Goal: Complete application form: Complete application form

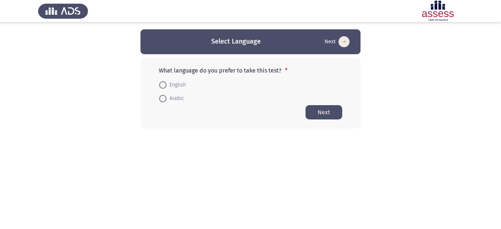
click at [181, 98] on span "Arabic" at bounding box center [176, 98] width 18 height 9
click at [167, 98] on input "Arabic" at bounding box center [162, 98] width 7 height 7
radio input "true"
click at [323, 115] on button "Next" at bounding box center [324, 112] width 37 height 14
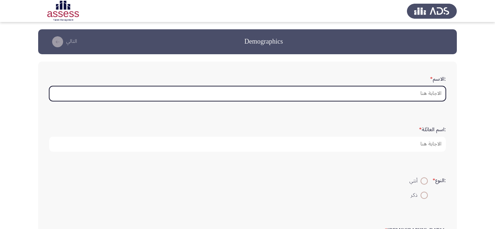
click at [418, 95] on input ":الاسم *" at bounding box center [247, 93] width 397 height 15
type input "k"
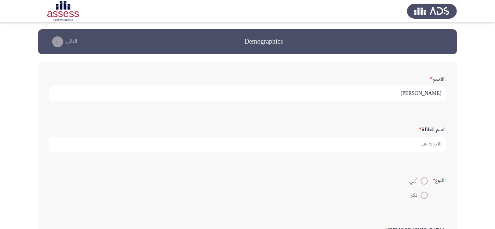
type input "[PERSON_NAME]"
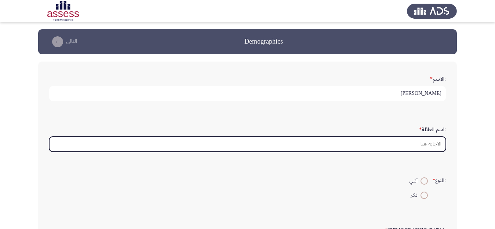
click at [425, 143] on input ":اسم العائلة *" at bounding box center [247, 144] width 397 height 15
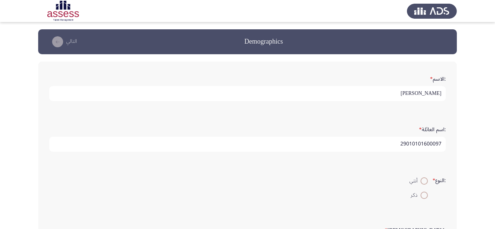
type input "29010101600097"
click at [424, 195] on span at bounding box center [424, 195] width 7 height 7
click at [424, 195] on input "ذكر" at bounding box center [424, 195] width 7 height 7
radio input "true"
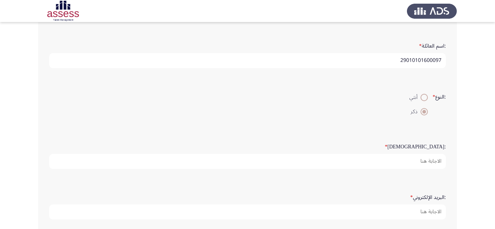
scroll to position [88, 0]
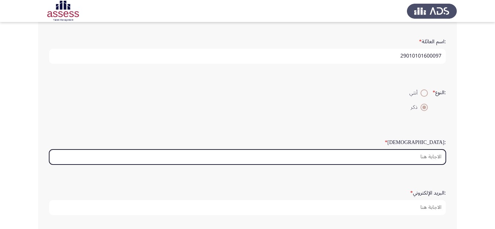
click at [434, 159] on input ":السن *" at bounding box center [247, 157] width 397 height 15
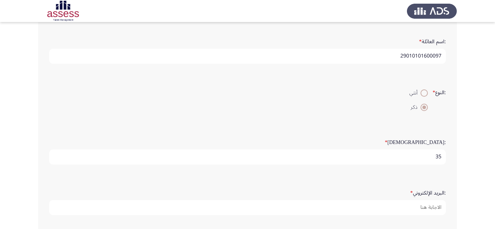
type input "35"
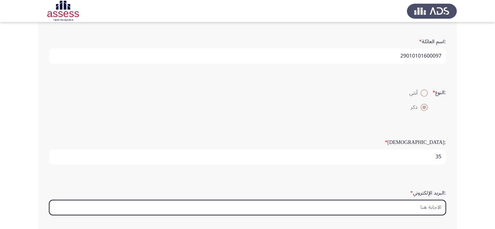
click at [423, 211] on input ":البريد الإلكتروني *" at bounding box center [247, 207] width 397 height 15
type input "ى"
type input "n"
type input "m"
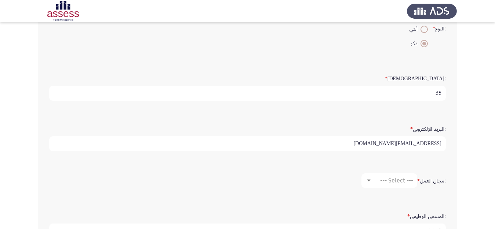
scroll to position [181, 0]
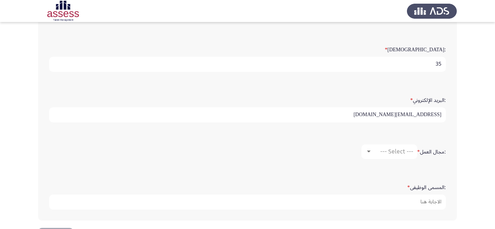
type input "[EMAIL_ADDRESS][DOMAIN_NAME]"
click at [377, 151] on div "--- Select ---" at bounding box center [392, 151] width 41 height 7
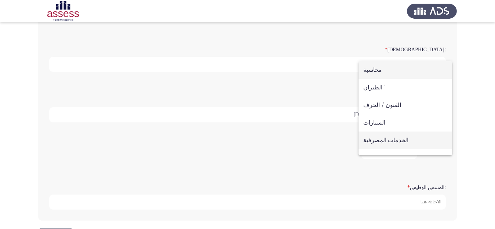
click at [415, 141] on span "الخدمات المصرفية" at bounding box center [405, 141] width 84 height 18
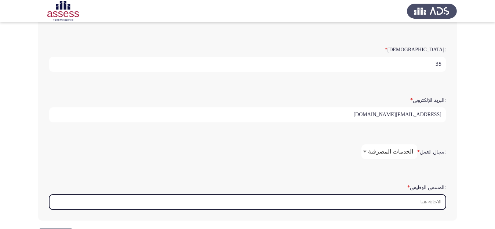
click at [417, 203] on input ":المسمى الوظيفى *" at bounding box center [247, 202] width 397 height 15
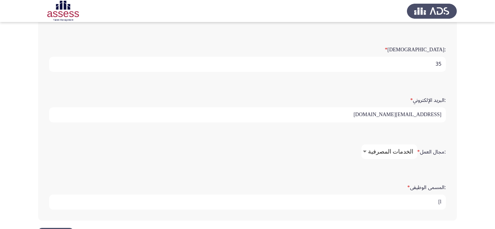
type input "l"
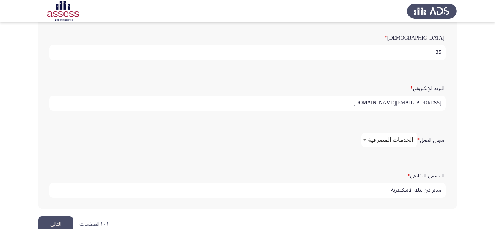
scroll to position [209, 0]
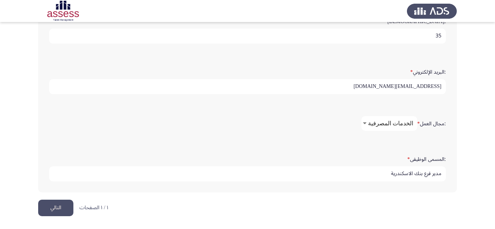
type input "مدير فرع بنك الاسكندرية"
click at [60, 205] on button "التالي" at bounding box center [55, 208] width 35 height 17
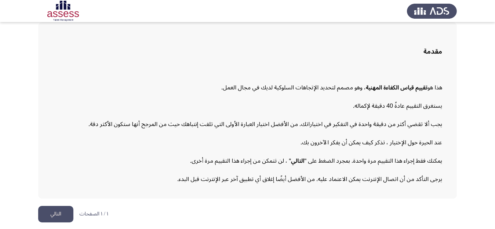
scroll to position [40, 0]
click at [51, 211] on button "التالي" at bounding box center [55, 214] width 35 height 17
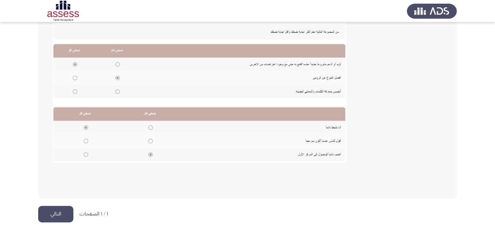
scroll to position [166, 0]
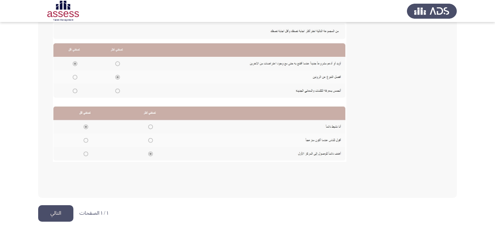
click at [57, 211] on button "التالي" at bounding box center [55, 214] width 35 height 17
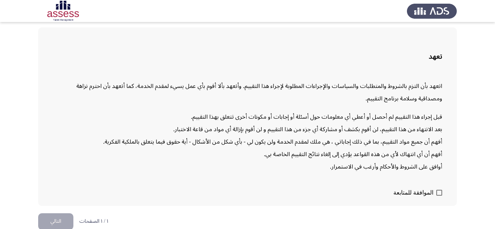
scroll to position [42, 0]
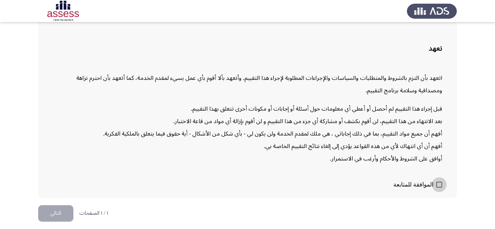
click at [438, 185] on span at bounding box center [439, 185] width 6 height 6
click at [439, 188] on input "الموافقة للمتابعة" at bounding box center [439, 188] width 0 height 0
checkbox input "true"
click at [52, 212] on button "التالي" at bounding box center [55, 214] width 35 height 17
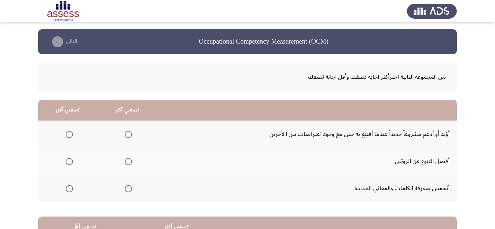
scroll to position [24, 0]
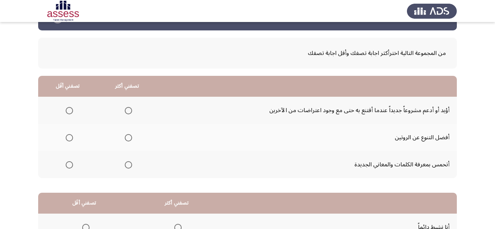
click at [128, 108] on span "Select an option" at bounding box center [128, 110] width 7 height 7
click at [128, 108] on input "Select an option" at bounding box center [128, 110] width 7 height 7
click at [67, 163] on span "Select an option" at bounding box center [69, 164] width 7 height 7
click at [67, 163] on input "Select an option" at bounding box center [69, 164] width 7 height 7
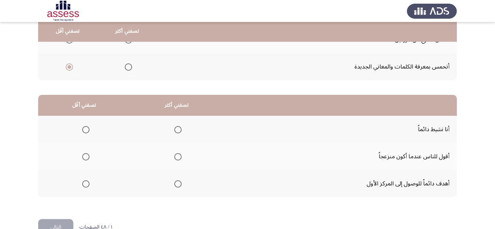
scroll to position [123, 0]
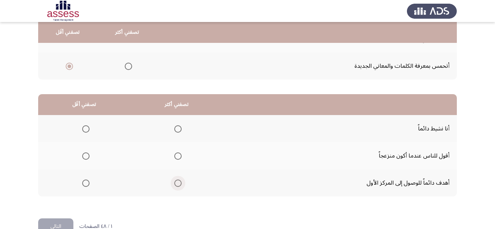
click at [179, 182] on span "Select an option" at bounding box center [177, 183] width 7 height 7
click at [179, 182] on input "Select an option" at bounding box center [177, 183] width 7 height 7
click at [84, 155] on span "Select an option" at bounding box center [85, 156] width 7 height 7
click at [84, 155] on input "Select an option" at bounding box center [85, 156] width 7 height 7
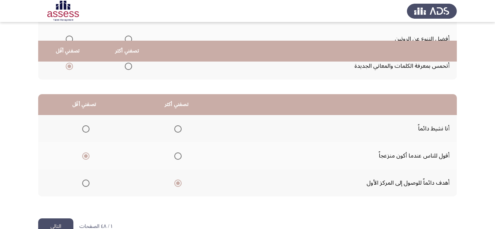
scroll to position [141, 0]
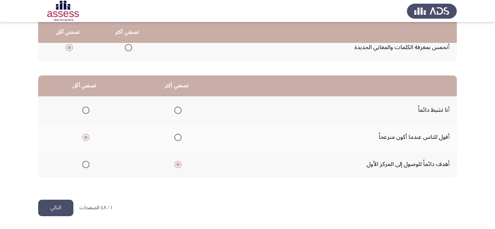
click at [59, 213] on button "التالي" at bounding box center [55, 208] width 35 height 17
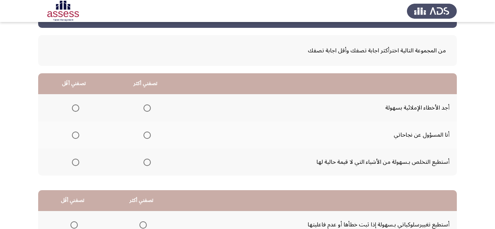
scroll to position [27, 0]
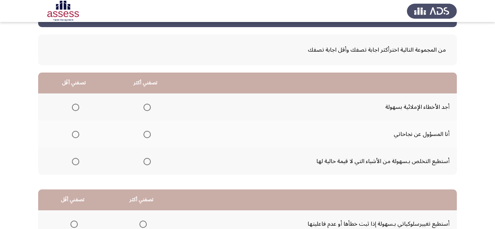
click at [144, 135] on span "Select an option" at bounding box center [147, 134] width 7 height 7
click at [144, 135] on input "Select an option" at bounding box center [147, 134] width 7 height 7
click at [77, 161] on span "Select an option" at bounding box center [75, 161] width 7 height 7
click at [77, 161] on input "Select an option" at bounding box center [75, 161] width 7 height 7
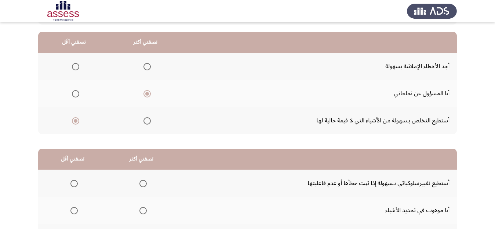
scroll to position [69, 0]
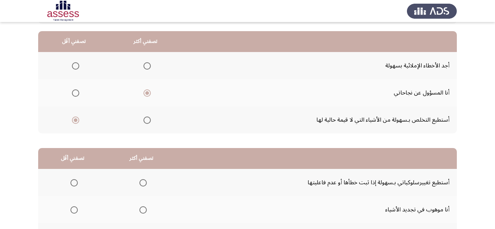
click at [76, 68] on span "Select an option" at bounding box center [75, 65] width 7 height 7
click at [76, 68] on input "Select an option" at bounding box center [75, 65] width 7 height 7
click at [77, 121] on span "Select an option" at bounding box center [75, 120] width 7 height 7
click at [77, 121] on input "Select an option" at bounding box center [75, 120] width 7 height 7
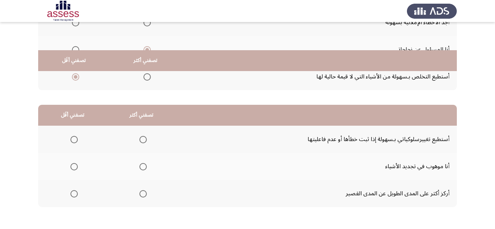
scroll to position [141, 0]
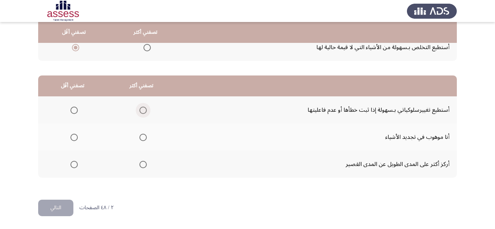
click at [142, 112] on span "Select an option" at bounding box center [142, 110] width 7 height 7
click at [142, 112] on input "Select an option" at bounding box center [142, 110] width 7 height 7
click at [76, 138] on span "Select an option" at bounding box center [73, 137] width 7 height 7
click at [76, 138] on input "Select an option" at bounding box center [73, 137] width 7 height 7
click at [141, 163] on span "Select an option" at bounding box center [142, 164] width 7 height 7
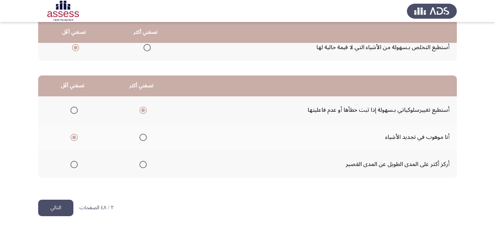
click at [141, 163] on input "Select an option" at bounding box center [142, 164] width 7 height 7
click at [59, 206] on button "التالي" at bounding box center [55, 208] width 35 height 17
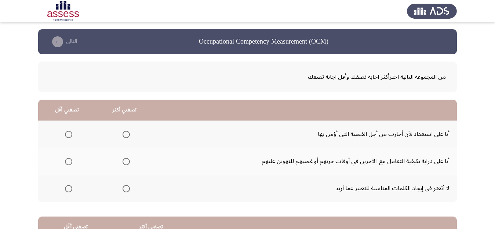
click at [131, 159] on th at bounding box center [125, 161] width 58 height 27
click at [126, 162] on span "Select an option" at bounding box center [126, 162] width 0 height 0
click at [127, 161] on input "Select an option" at bounding box center [126, 161] width 7 height 7
click at [70, 134] on span "Select an option" at bounding box center [68, 134] width 7 height 7
click at [70, 134] on input "Select an option" at bounding box center [68, 134] width 7 height 7
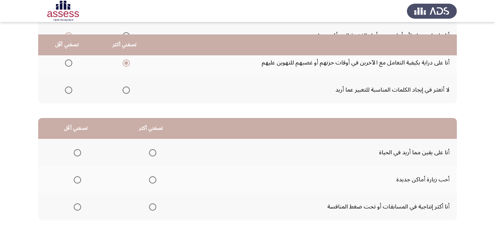
scroll to position [111, 0]
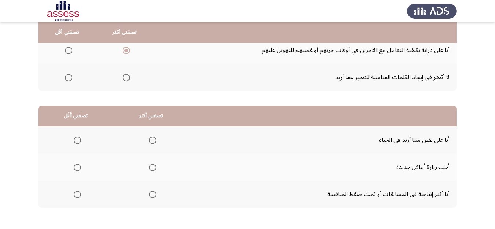
click at [150, 167] on span "Select an option" at bounding box center [152, 167] width 7 height 7
click at [150, 167] on input "Select an option" at bounding box center [152, 167] width 7 height 7
click at [77, 139] on span "Select an option" at bounding box center [77, 140] width 7 height 7
click at [77, 139] on input "Select an option" at bounding box center [77, 140] width 7 height 7
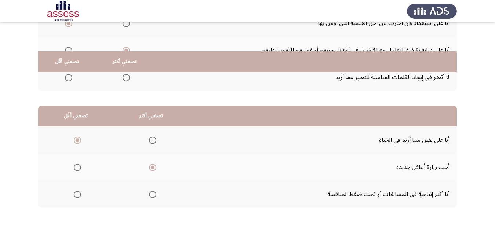
scroll to position [141, 0]
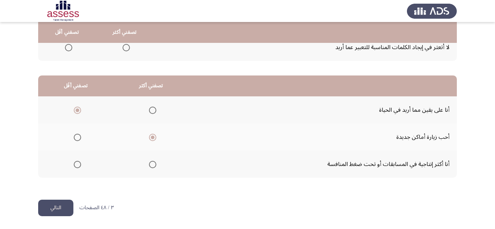
click at [57, 211] on button "التالي" at bounding box center [55, 208] width 35 height 17
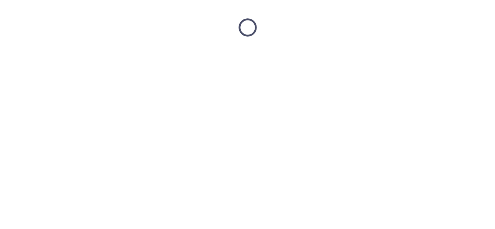
scroll to position [0, 0]
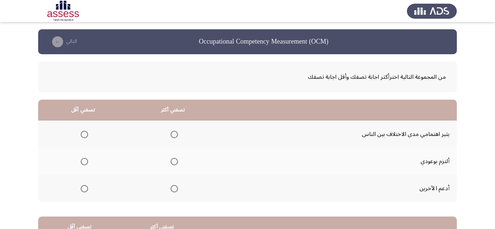
click at [174, 162] on span "Select an option" at bounding box center [174, 161] width 7 height 7
click at [174, 162] on input "Select an option" at bounding box center [174, 161] width 7 height 7
click at [174, 188] on span "Select an option" at bounding box center [174, 188] width 7 height 7
click at [174, 188] on input "Select an option" at bounding box center [174, 188] width 7 height 7
click at [86, 132] on span "Select an option" at bounding box center [84, 134] width 7 height 7
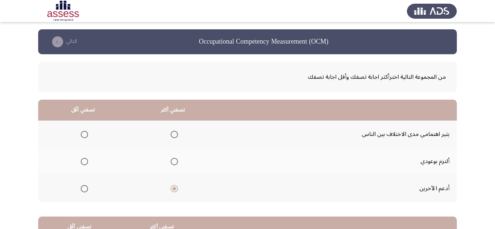
click at [86, 132] on input "Select an option" at bounding box center [84, 134] width 7 height 7
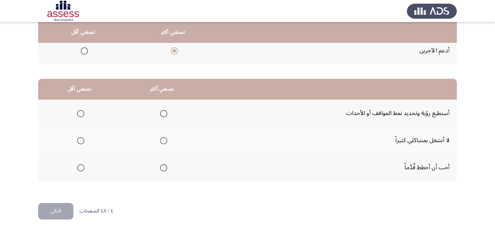
scroll to position [139, 0]
click at [167, 112] on th at bounding box center [162, 112] width 83 height 27
click at [161, 111] on span "Select an option" at bounding box center [163, 112] width 7 height 7
click at [161, 111] on input "Select an option" at bounding box center [163, 112] width 7 height 7
click at [66, 138] on th at bounding box center [79, 139] width 83 height 27
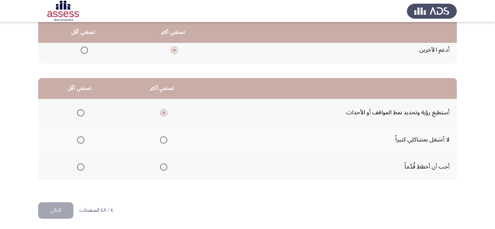
click at [83, 138] on span "Select an option" at bounding box center [80, 140] width 7 height 7
click at [83, 138] on input "Select an option" at bounding box center [80, 140] width 7 height 7
click at [60, 210] on button "التالي" at bounding box center [55, 211] width 35 height 17
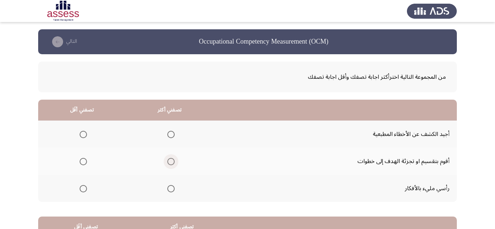
click at [172, 162] on span "Select an option" at bounding box center [170, 161] width 7 height 7
click at [172, 162] on input "Select an option" at bounding box center [170, 161] width 7 height 7
click at [82, 133] on span "Select an option" at bounding box center [83, 134] width 7 height 7
click at [82, 133] on input "Select an option" at bounding box center [83, 134] width 7 height 7
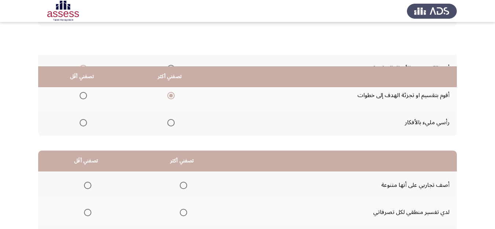
scroll to position [109, 0]
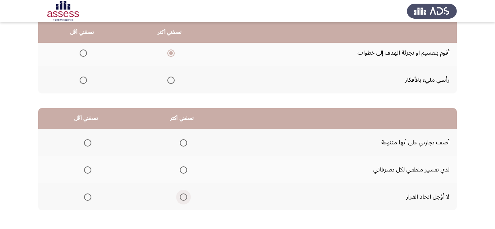
click at [183, 196] on span "Select an option" at bounding box center [183, 197] width 7 height 7
click at [183, 196] on input "Select an option" at bounding box center [183, 197] width 7 height 7
click at [79, 135] on th at bounding box center [86, 142] width 96 height 27
click at [89, 141] on span "Select an option" at bounding box center [87, 142] width 7 height 7
click at [89, 141] on input "Select an option" at bounding box center [87, 142] width 7 height 7
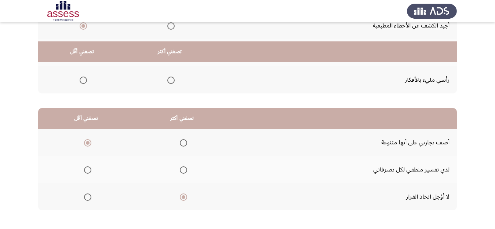
scroll to position [141, 0]
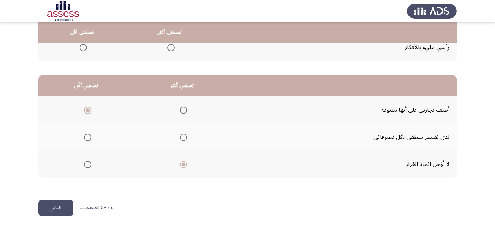
click at [46, 210] on button "التالي" at bounding box center [55, 208] width 35 height 17
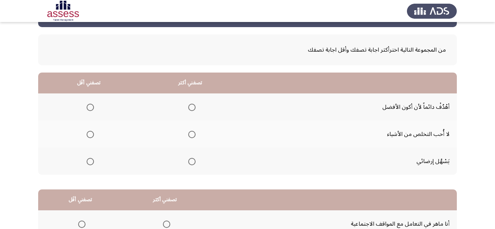
scroll to position [28, 0]
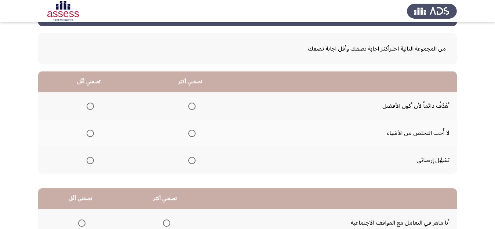
click at [191, 106] on span "Select an option" at bounding box center [191, 106] width 7 height 7
click at [191, 106] on input "Select an option" at bounding box center [191, 106] width 7 height 7
click at [88, 135] on span "Select an option" at bounding box center [90, 133] width 7 height 7
click at [88, 135] on input "Select an option" at bounding box center [90, 133] width 7 height 7
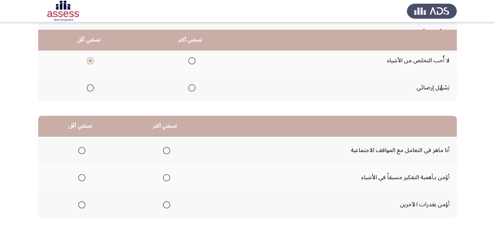
scroll to position [117, 0]
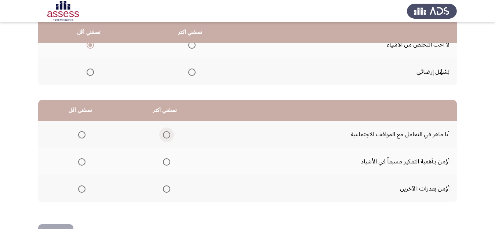
click at [167, 137] on span "Select an option" at bounding box center [166, 134] width 7 height 7
click at [167, 137] on input "Select an option" at bounding box center [166, 134] width 7 height 7
click at [80, 163] on span "Select an option" at bounding box center [81, 162] width 7 height 7
click at [80, 163] on input "Select an option" at bounding box center [81, 162] width 7 height 7
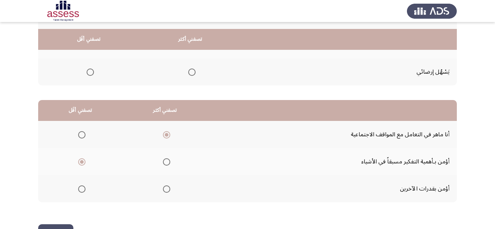
scroll to position [141, 0]
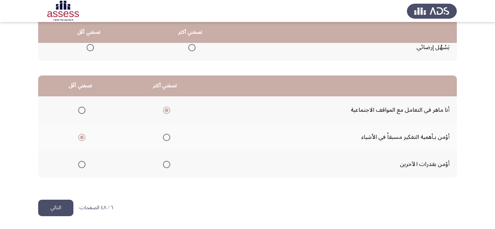
click at [48, 202] on button "التالي" at bounding box center [55, 208] width 35 height 17
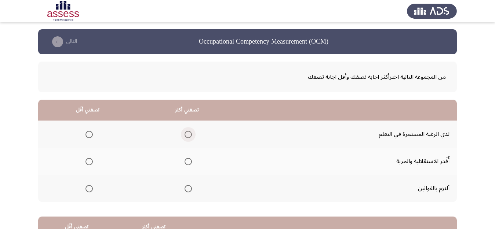
click at [192, 134] on span "Select an option" at bounding box center [188, 134] width 7 height 7
click at [192, 134] on input "Select an option" at bounding box center [188, 134] width 7 height 7
click at [89, 190] on span "Select an option" at bounding box center [89, 188] width 7 height 7
click at [89, 190] on input "Select an option" at bounding box center [89, 188] width 7 height 7
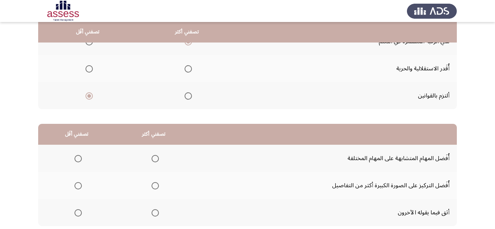
scroll to position [99, 0]
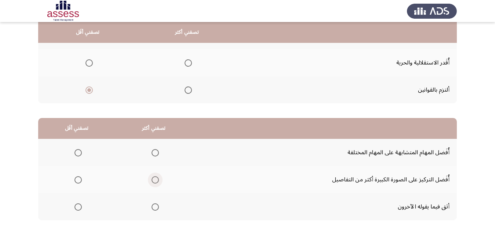
click at [156, 183] on span "Select an option" at bounding box center [155, 180] width 7 height 7
click at [156, 183] on input "Select an option" at bounding box center [155, 180] width 7 height 7
click at [78, 156] on span "Select an option" at bounding box center [78, 152] width 7 height 7
click at [78, 156] on input "Select an option" at bounding box center [78, 152] width 7 height 7
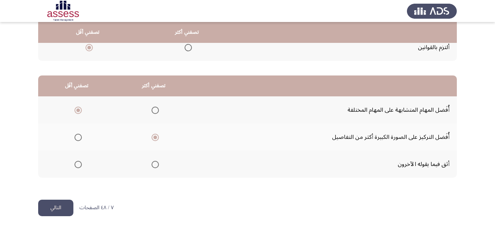
click at [46, 206] on button "التالي" at bounding box center [55, 208] width 35 height 17
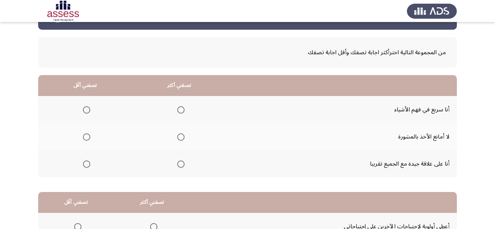
scroll to position [25, 0]
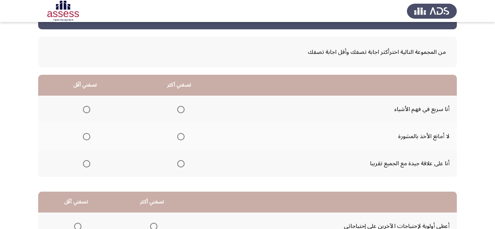
click at [177, 115] on mat-radio-group "Select an option" at bounding box center [179, 109] width 10 height 12
click at [181, 134] on span "Select an option" at bounding box center [180, 136] width 7 height 7
click at [181, 134] on input "Select an option" at bounding box center [180, 136] width 7 height 7
click at [87, 168] on mat-radio-group "Select an option" at bounding box center [85, 163] width 10 height 12
click at [85, 166] on span "Select an option" at bounding box center [86, 163] width 7 height 7
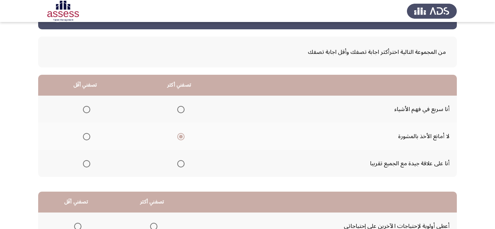
click at [85, 166] on input "Select an option" at bounding box center [86, 163] width 7 height 7
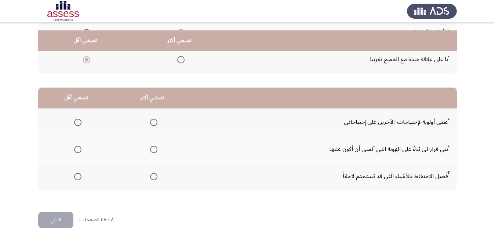
scroll to position [138, 0]
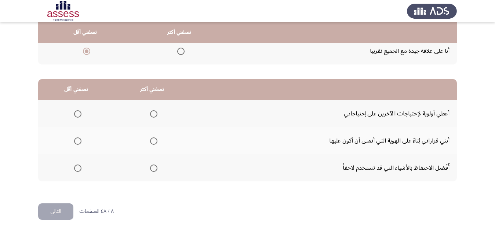
click at [155, 141] on span "Select an option" at bounding box center [153, 141] width 7 height 7
click at [155, 141] on input "Select an option" at bounding box center [153, 141] width 7 height 7
click at [79, 168] on span "Select an option" at bounding box center [77, 168] width 7 height 7
click at [79, 168] on input "Select an option" at bounding box center [77, 168] width 7 height 7
click at [50, 214] on button "التالي" at bounding box center [55, 212] width 35 height 17
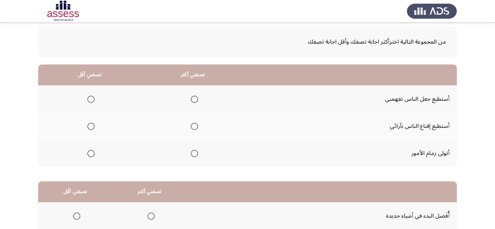
scroll to position [0, 0]
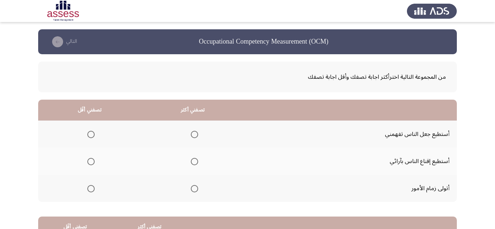
click at [194, 162] on span "Select an option" at bounding box center [194, 161] width 7 height 7
click at [194, 162] on input "Select an option" at bounding box center [194, 161] width 7 height 7
click at [90, 189] on span "Select an option" at bounding box center [90, 188] width 7 height 7
click at [90, 189] on input "Select an option" at bounding box center [90, 188] width 7 height 7
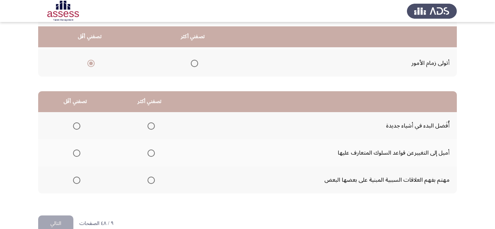
scroll to position [130, 0]
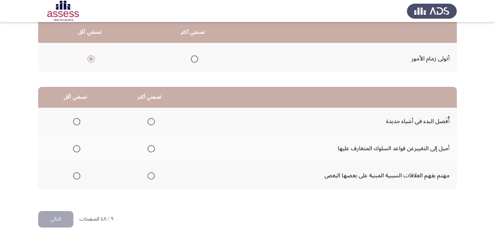
click at [151, 149] on span "Select an option" at bounding box center [151, 149] width 0 height 0
click at [151, 149] on input "Select an option" at bounding box center [151, 148] width 7 height 7
click at [73, 176] on span "Select an option" at bounding box center [76, 175] width 7 height 7
click at [73, 176] on input "Select an option" at bounding box center [76, 175] width 7 height 7
click at [48, 221] on button "التالي" at bounding box center [55, 219] width 35 height 17
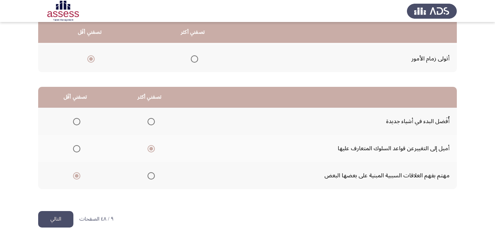
scroll to position [0, 0]
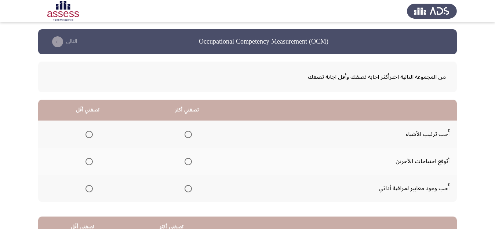
click at [188, 163] on span "Select an option" at bounding box center [188, 161] width 7 height 7
click at [188, 163] on input "Select an option" at bounding box center [188, 161] width 7 height 7
click at [87, 190] on span "Select an option" at bounding box center [89, 188] width 7 height 7
click at [87, 190] on input "Select an option" at bounding box center [89, 188] width 7 height 7
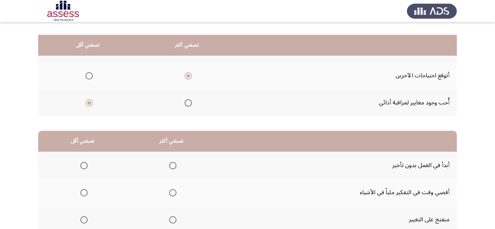
scroll to position [99, 0]
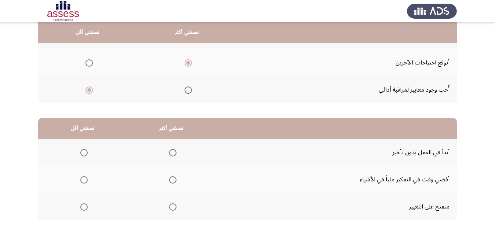
click at [171, 210] on span "Select an option" at bounding box center [172, 207] width 7 height 7
click at [171, 210] on input "Select an option" at bounding box center [172, 207] width 7 height 7
click at [85, 155] on span "Select an option" at bounding box center [83, 152] width 7 height 7
click at [85, 155] on input "Select an option" at bounding box center [83, 152] width 7 height 7
click at [84, 182] on span "Select an option" at bounding box center [83, 180] width 7 height 7
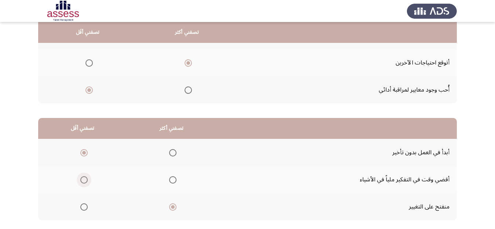
click at [84, 182] on input "Select an option" at bounding box center [83, 180] width 7 height 7
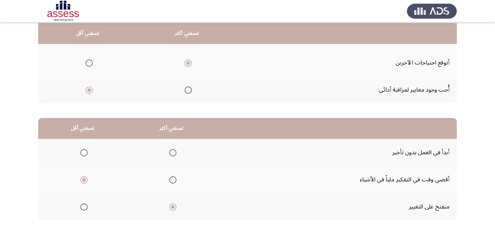
scroll to position [141, 0]
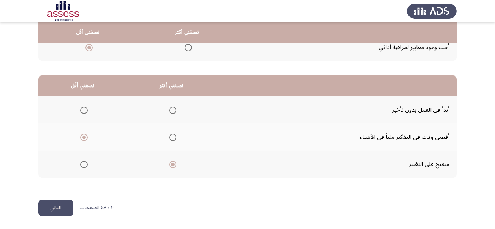
click at [50, 203] on button "التالي" at bounding box center [55, 208] width 35 height 17
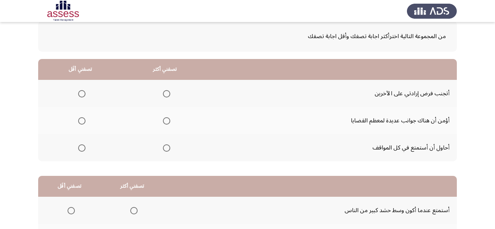
scroll to position [40, 0]
click at [167, 150] on span "Select an option" at bounding box center [166, 148] width 7 height 7
click at [167, 150] on input "Select an option" at bounding box center [166, 148] width 7 height 7
click at [81, 92] on span "Select an option" at bounding box center [81, 94] width 7 height 7
click at [81, 92] on input "Select an option" at bounding box center [81, 94] width 7 height 7
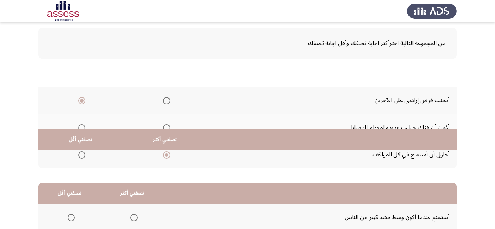
scroll to position [141, 0]
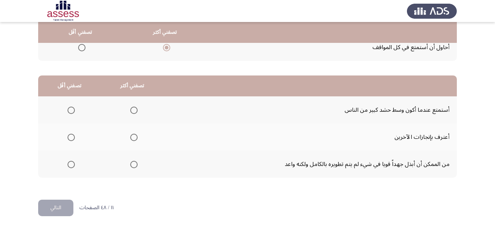
click at [130, 135] on span "Select an option" at bounding box center [133, 137] width 7 height 7
click at [130, 135] on input "Select an option" at bounding box center [133, 137] width 7 height 7
click at [72, 164] on span "Select an option" at bounding box center [71, 164] width 7 height 7
click at [72, 164] on input "Select an option" at bounding box center [71, 164] width 7 height 7
click at [69, 107] on span "Select an option" at bounding box center [71, 110] width 7 height 7
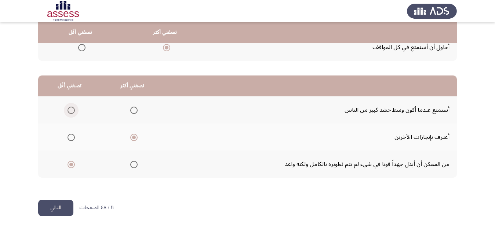
click at [69, 107] on input "Select an option" at bounding box center [71, 110] width 7 height 7
click at [65, 206] on button "التالي" at bounding box center [55, 208] width 35 height 17
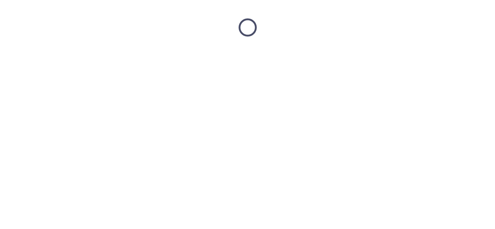
scroll to position [0, 0]
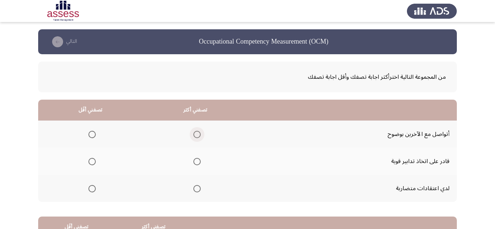
click at [198, 134] on span "Select an option" at bounding box center [196, 134] width 7 height 7
click at [198, 134] on input "Select an option" at bounding box center [196, 134] width 7 height 7
click at [95, 185] on span "Select an option" at bounding box center [91, 188] width 7 height 7
click at [95, 185] on input "Select an option" at bounding box center [91, 188] width 7 height 7
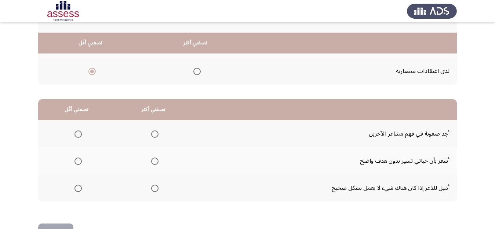
scroll to position [132, 0]
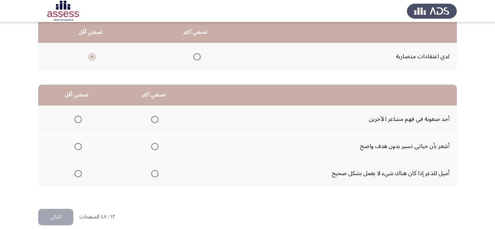
click at [78, 120] on span "Select an option" at bounding box center [78, 119] width 7 height 7
click at [78, 120] on input "Select an option" at bounding box center [78, 119] width 7 height 7
click at [156, 174] on span "Select an option" at bounding box center [154, 173] width 7 height 7
click at [156, 174] on input "Select an option" at bounding box center [154, 173] width 7 height 7
click at [66, 218] on button "التالي" at bounding box center [55, 217] width 35 height 17
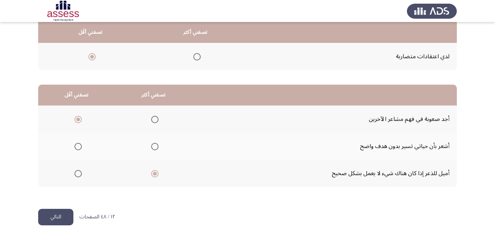
scroll to position [0, 0]
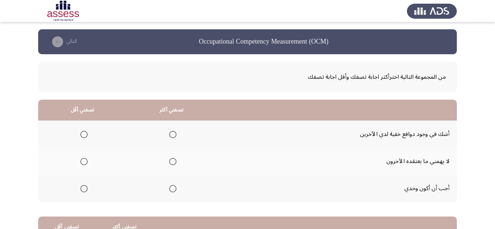
click at [80, 134] on span "Select an option" at bounding box center [83, 134] width 7 height 7
click at [80, 134] on input "Select an option" at bounding box center [83, 134] width 7 height 7
click at [172, 187] on span "Select an option" at bounding box center [172, 188] width 7 height 7
click at [172, 187] on input "Select an option" at bounding box center [172, 188] width 7 height 7
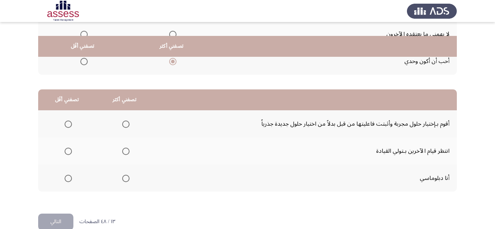
scroll to position [141, 0]
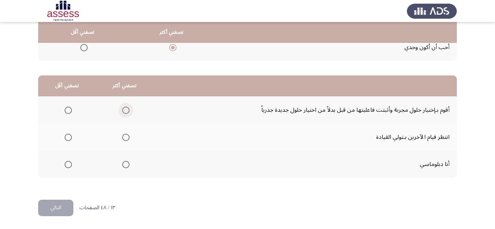
click at [124, 111] on span "Select an option" at bounding box center [125, 110] width 7 height 7
click at [124, 111] on input "Select an option" at bounding box center [125, 110] width 7 height 7
click at [124, 137] on span "Select an option" at bounding box center [125, 137] width 7 height 7
click at [124, 137] on input "Select an option" at bounding box center [125, 137] width 7 height 7
click at [123, 108] on span "Select an option" at bounding box center [125, 110] width 7 height 7
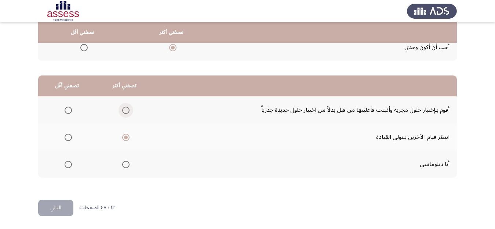
click at [123, 108] on input "Select an option" at bounding box center [125, 110] width 7 height 7
click at [124, 168] on span "Select an option" at bounding box center [125, 164] width 7 height 7
click at [124, 168] on input "Select an option" at bounding box center [125, 164] width 7 height 7
click at [67, 138] on span "Select an option" at bounding box center [68, 137] width 7 height 7
click at [67, 138] on input "Select an option" at bounding box center [68, 137] width 7 height 7
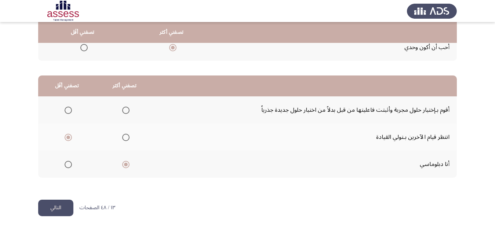
click at [54, 205] on button "التالي" at bounding box center [55, 208] width 35 height 17
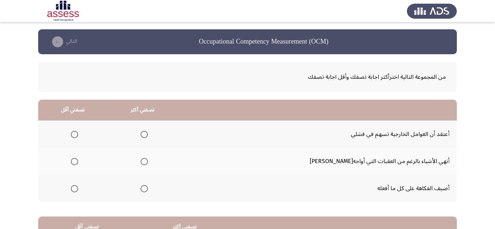
click at [148, 186] on span "Select an option" at bounding box center [144, 188] width 7 height 7
click at [148, 186] on input "Select an option" at bounding box center [144, 188] width 7 height 7
click at [78, 134] on span "Select an option" at bounding box center [74, 134] width 7 height 7
click at [78, 134] on input "Select an option" at bounding box center [74, 134] width 7 height 7
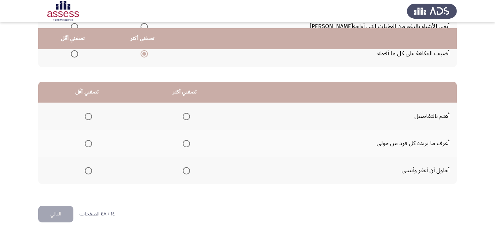
scroll to position [141, 0]
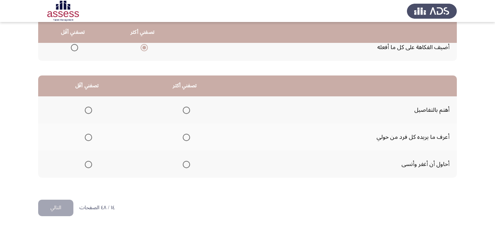
click at [186, 138] on span "Select an option" at bounding box center [186, 138] width 0 height 0
click at [188, 137] on input "Select an option" at bounding box center [186, 137] width 7 height 7
click at [90, 109] on span "Select an option" at bounding box center [88, 110] width 7 height 7
click at [90, 109] on input "Select an option" at bounding box center [88, 110] width 7 height 7
click at [51, 206] on button "التالي" at bounding box center [55, 208] width 35 height 17
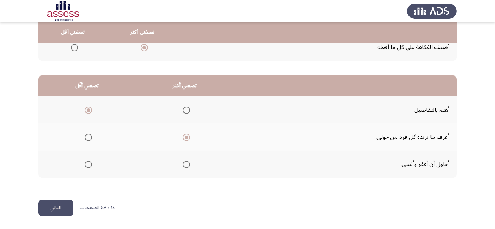
scroll to position [0, 0]
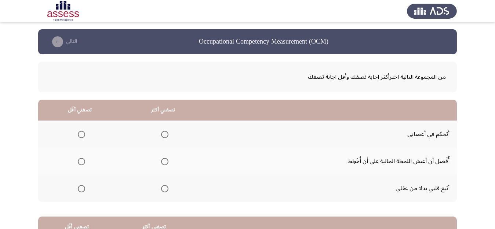
click at [164, 135] on span "Select an option" at bounding box center [164, 134] width 7 height 7
click at [164, 135] on input "Select an option" at bounding box center [164, 134] width 7 height 7
click at [86, 166] on th at bounding box center [79, 161] width 83 height 27
click at [80, 159] on span "Select an option" at bounding box center [81, 161] width 7 height 7
click at [80, 159] on input "Select an option" at bounding box center [81, 161] width 7 height 7
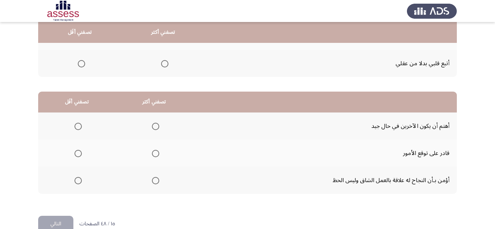
scroll to position [141, 0]
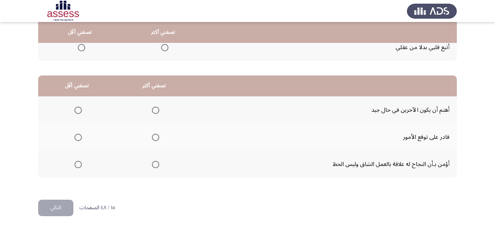
click at [155, 109] on span "Select an option" at bounding box center [155, 110] width 7 height 7
click at [155, 109] on input "Select an option" at bounding box center [155, 110] width 7 height 7
click at [158, 168] on span "Select an option" at bounding box center [155, 164] width 7 height 7
click at [158, 168] on input "Select an option" at bounding box center [155, 164] width 7 height 7
click at [152, 114] on span "Select an option" at bounding box center [155, 110] width 7 height 7
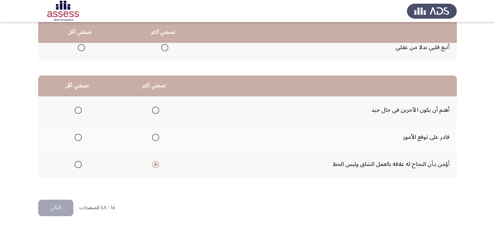
click at [152, 114] on input "Select an option" at bounding box center [155, 110] width 7 height 7
click at [79, 138] on span "Select an option" at bounding box center [78, 137] width 7 height 7
click at [79, 138] on input "Select an option" at bounding box center [78, 137] width 7 height 7
click at [155, 166] on span "Select an option" at bounding box center [155, 164] width 7 height 7
click at [155, 166] on input "Select an option" at bounding box center [155, 164] width 7 height 7
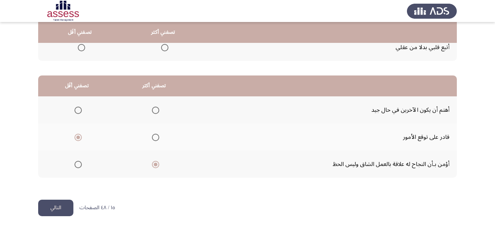
click at [79, 107] on span "Select an option" at bounding box center [78, 110] width 7 height 7
click at [79, 107] on input "Select an option" at bounding box center [78, 110] width 7 height 7
click at [76, 142] on mat-radio-group "Select an option" at bounding box center [77, 137] width 10 height 12
click at [78, 137] on span "Select an option" at bounding box center [78, 137] width 7 height 7
click at [78, 137] on input "Select an option" at bounding box center [78, 137] width 7 height 7
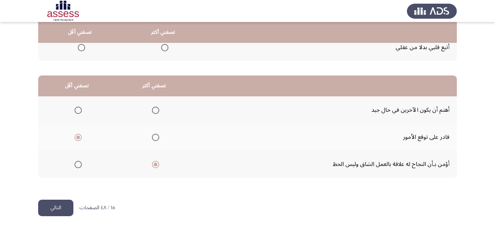
click at [59, 216] on button "التالي" at bounding box center [55, 208] width 35 height 17
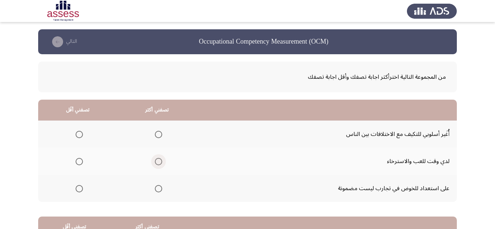
click at [155, 161] on label "Select an option" at bounding box center [157, 161] width 10 height 7
click at [155, 161] on input "Select an option" at bounding box center [158, 161] width 7 height 7
click at [79, 192] on span "Select an option" at bounding box center [79, 188] width 7 height 7
click at [79, 192] on input "Select an option" at bounding box center [79, 188] width 7 height 7
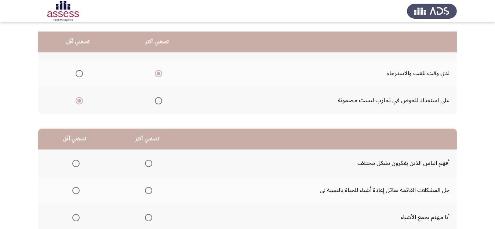
scroll to position [129, 0]
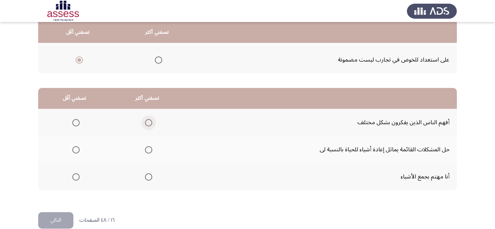
click at [150, 121] on span "Select an option" at bounding box center [148, 122] width 7 height 7
click at [150, 121] on input "Select an option" at bounding box center [148, 122] width 7 height 7
click at [77, 178] on span "Select an option" at bounding box center [75, 177] width 7 height 7
click at [77, 178] on input "Select an option" at bounding box center [75, 177] width 7 height 7
click at [62, 220] on button "التالي" at bounding box center [55, 221] width 35 height 17
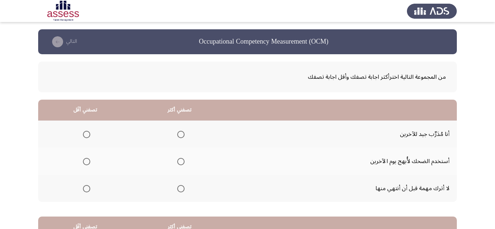
scroll to position [14, 0]
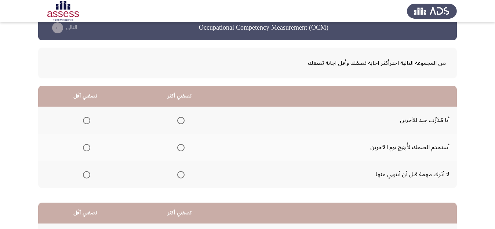
click at [181, 118] on span "Select an option" at bounding box center [180, 120] width 7 height 7
click at [181, 118] on input "Select an option" at bounding box center [180, 120] width 7 height 7
click at [86, 148] on span "Select an option" at bounding box center [86, 147] width 7 height 7
click at [86, 148] on input "Select an option" at bounding box center [86, 147] width 7 height 7
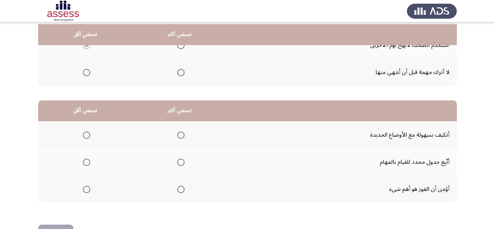
scroll to position [128, 0]
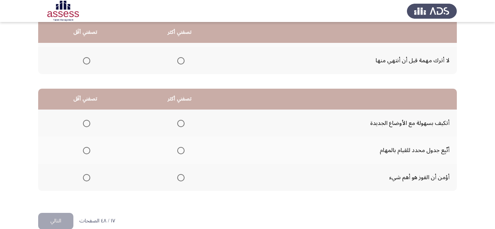
click at [184, 121] on span "Select an option" at bounding box center [180, 123] width 7 height 7
click at [184, 121] on input "Select an option" at bounding box center [180, 123] width 7 height 7
click at [86, 152] on span "Select an option" at bounding box center [86, 150] width 7 height 7
click at [86, 152] on input "Select an option" at bounding box center [86, 150] width 7 height 7
click at [59, 218] on button "التالي" at bounding box center [55, 221] width 35 height 17
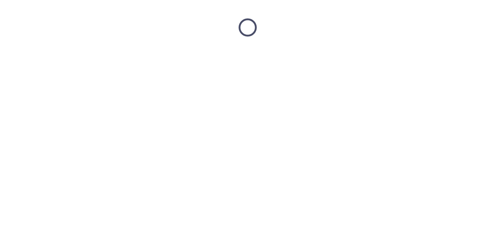
scroll to position [0, 0]
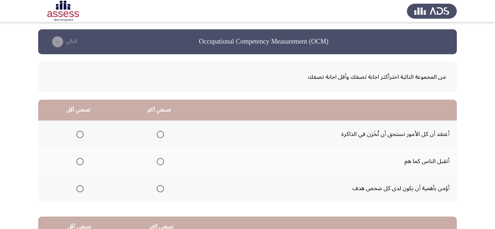
click at [161, 192] on span "Select an option" at bounding box center [160, 188] width 7 height 7
click at [161, 192] on input "Select an option" at bounding box center [160, 188] width 7 height 7
click at [82, 136] on span "Select an option" at bounding box center [79, 134] width 7 height 7
click at [82, 136] on input "Select an option" at bounding box center [79, 134] width 7 height 7
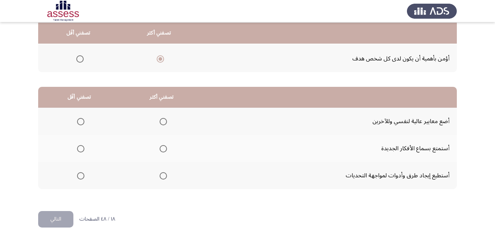
scroll to position [136, 0]
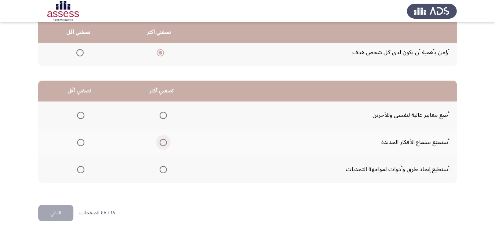
click at [162, 144] on span "Select an option" at bounding box center [163, 142] width 7 height 7
click at [162, 144] on input "Select an option" at bounding box center [163, 142] width 7 height 7
click at [80, 117] on span "Select an option" at bounding box center [80, 115] width 7 height 7
click at [80, 117] on input "Select an option" at bounding box center [80, 115] width 7 height 7
click at [54, 221] on button "التالي" at bounding box center [55, 213] width 35 height 17
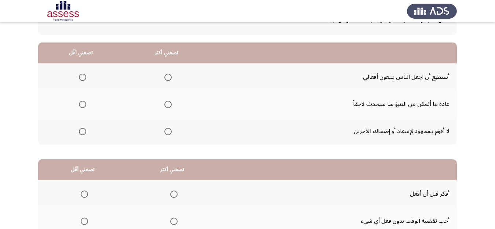
scroll to position [60, 0]
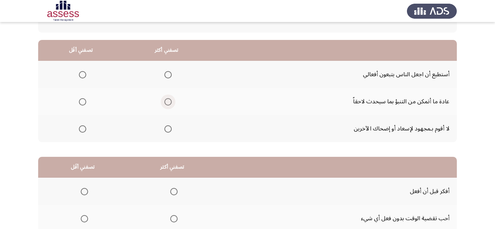
click at [171, 103] on span "Select an option" at bounding box center [167, 101] width 7 height 7
click at [171, 103] on input "Select an option" at bounding box center [167, 101] width 7 height 7
click at [82, 131] on span "Select an option" at bounding box center [82, 129] width 7 height 7
click at [82, 131] on input "Select an option" at bounding box center [82, 129] width 7 height 7
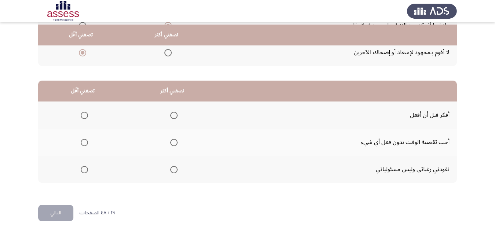
scroll to position [141, 0]
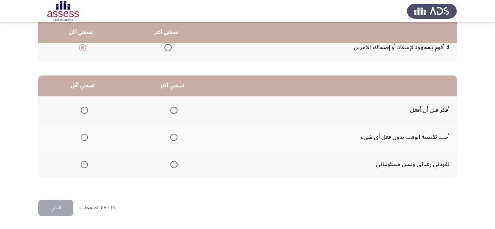
click at [173, 138] on span "Select an option" at bounding box center [173, 137] width 7 height 7
click at [173, 138] on input "Select an option" at bounding box center [173, 137] width 7 height 7
click at [83, 165] on span "Select an option" at bounding box center [84, 164] width 7 height 7
click at [83, 165] on input "Select an option" at bounding box center [84, 164] width 7 height 7
click at [52, 208] on button "التالي" at bounding box center [55, 208] width 35 height 17
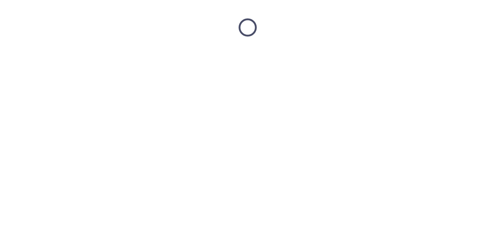
scroll to position [0, 0]
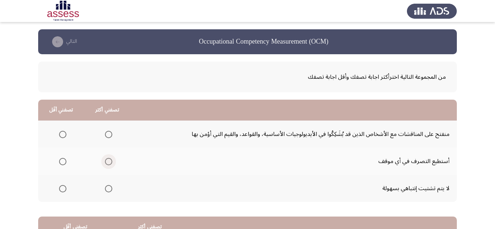
click at [109, 165] on span "Select an option" at bounding box center [108, 161] width 7 height 7
click at [109, 165] on input "Select an option" at bounding box center [108, 161] width 7 height 7
click at [59, 190] on span "Select an option" at bounding box center [62, 188] width 7 height 7
click at [59, 190] on input "Select an option" at bounding box center [62, 188] width 7 height 7
click at [61, 134] on span "Select an option" at bounding box center [62, 134] width 7 height 7
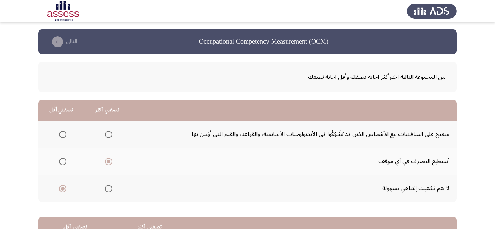
click at [61, 134] on input "Select an option" at bounding box center [62, 134] width 7 height 7
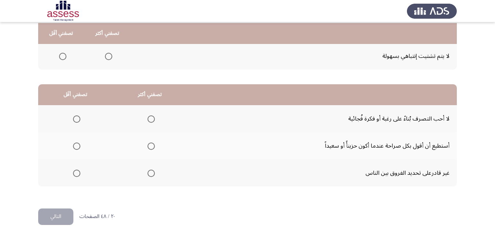
scroll to position [141, 0]
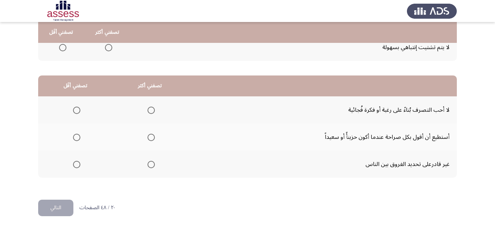
click at [151, 142] on mat-radio-group "Select an option" at bounding box center [150, 137] width 10 height 12
click at [150, 138] on span "Select an option" at bounding box center [151, 137] width 7 height 7
click at [150, 138] on input "Select an option" at bounding box center [151, 137] width 7 height 7
click at [74, 104] on mat-radio-group "Select an option" at bounding box center [75, 110] width 10 height 12
click at [79, 108] on span "Select an option" at bounding box center [76, 110] width 7 height 7
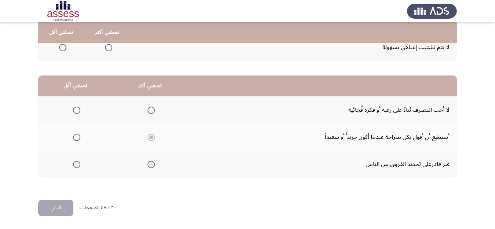
click at [79, 108] on input "Select an option" at bounding box center [76, 110] width 7 height 7
click at [52, 206] on button "التالي" at bounding box center [55, 208] width 35 height 17
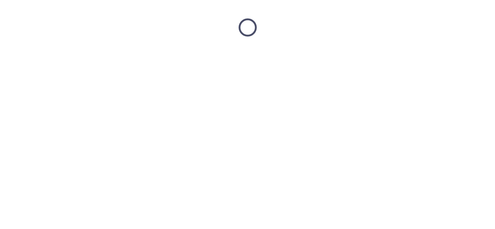
scroll to position [0, 0]
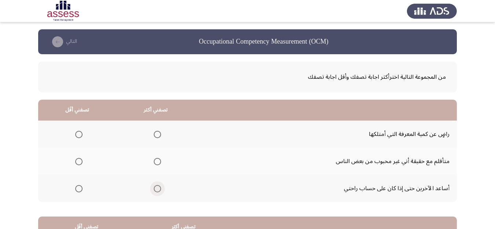
click at [155, 189] on span "Select an option" at bounding box center [157, 188] width 7 height 7
click at [155, 189] on input "Select an option" at bounding box center [157, 188] width 7 height 7
click at [81, 135] on span "Select an option" at bounding box center [78, 134] width 7 height 7
click at [81, 135] on input "Select an option" at bounding box center [78, 134] width 7 height 7
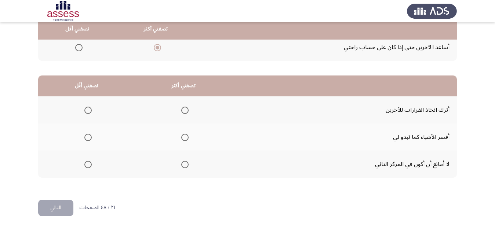
scroll to position [135, 0]
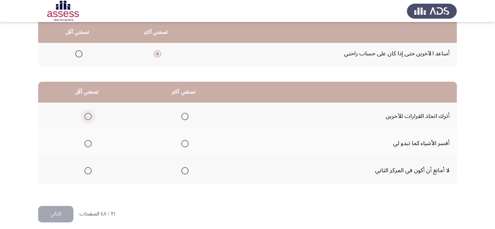
click at [84, 115] on label "Select an option" at bounding box center [86, 116] width 10 height 7
click at [84, 115] on input "Select an option" at bounding box center [87, 116] width 7 height 7
click at [183, 174] on label "Select an option" at bounding box center [183, 170] width 10 height 7
click at [183, 174] on input "Select an option" at bounding box center [184, 170] width 7 height 7
click at [49, 208] on button "التالي" at bounding box center [55, 214] width 35 height 17
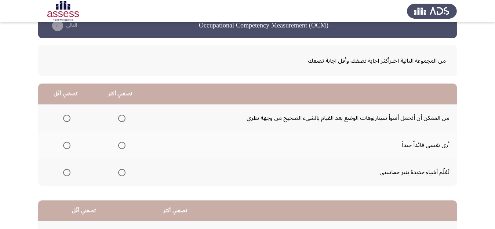
scroll to position [14, 0]
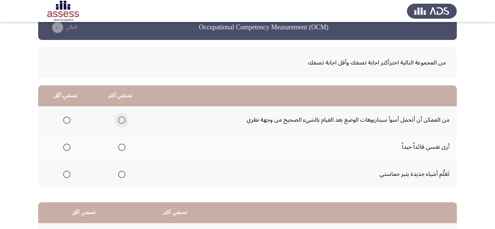
click at [121, 122] on span "Select an option" at bounding box center [121, 120] width 7 height 7
click at [121, 122] on input "Select an option" at bounding box center [121, 120] width 7 height 7
click at [118, 177] on span "Select an option" at bounding box center [121, 174] width 7 height 7
click at [118, 177] on input "Select an option" at bounding box center [121, 174] width 7 height 7
click at [63, 121] on span "Select an option" at bounding box center [66, 120] width 7 height 7
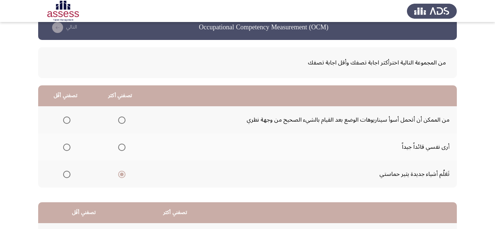
click at [63, 121] on input "Select an option" at bounding box center [66, 120] width 7 height 7
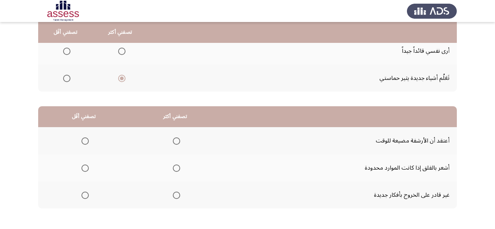
scroll to position [116, 0]
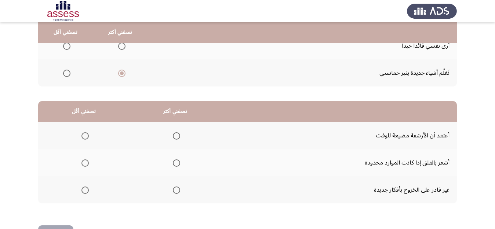
click at [175, 162] on span "Select an option" at bounding box center [176, 163] width 7 height 7
click at [175, 162] on input "Select an option" at bounding box center [176, 163] width 7 height 7
click at [84, 189] on span "Select an option" at bounding box center [84, 190] width 7 height 7
click at [84, 189] on input "Select an option" at bounding box center [84, 190] width 7 height 7
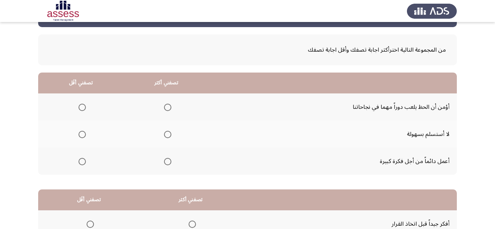
scroll to position [61, 0]
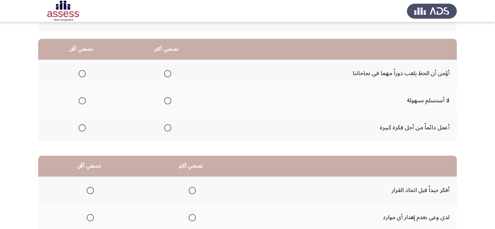
click at [164, 104] on span "Select an option" at bounding box center [167, 100] width 7 height 7
click at [164, 104] on input "Select an option" at bounding box center [167, 100] width 7 height 7
click at [83, 75] on span "Select an option" at bounding box center [82, 73] width 7 height 7
click at [83, 75] on input "Select an option" at bounding box center [82, 73] width 7 height 7
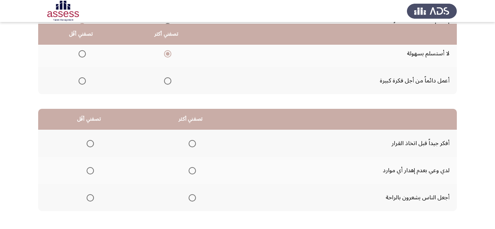
scroll to position [136, 0]
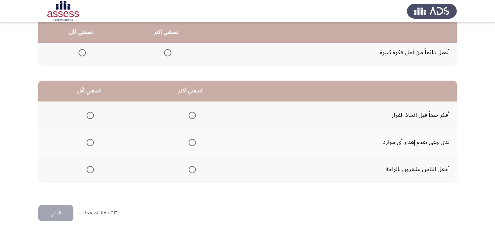
click at [194, 117] on span "Select an option" at bounding box center [192, 115] width 7 height 7
click at [194, 117] on input "Select an option" at bounding box center [192, 115] width 7 height 7
click at [87, 144] on span "Select an option" at bounding box center [90, 142] width 7 height 7
click at [87, 144] on input "Select an option" at bounding box center [90, 142] width 7 height 7
click at [59, 210] on button "التالي" at bounding box center [55, 213] width 35 height 17
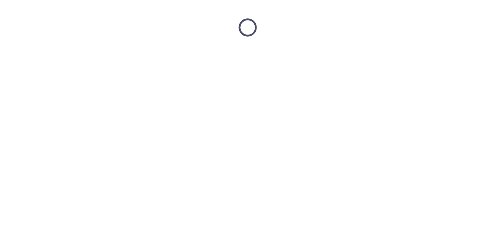
scroll to position [0, 0]
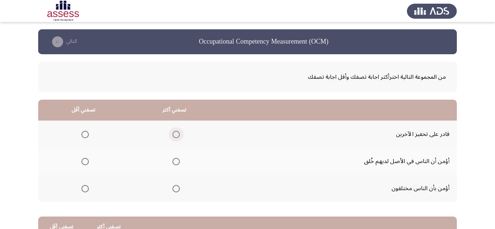
click at [178, 135] on span "Select an option" at bounding box center [175, 134] width 7 height 7
click at [178, 135] on input "Select an option" at bounding box center [175, 134] width 7 height 7
click at [178, 135] on span "Select an option" at bounding box center [176, 135] width 4 height 4
click at [178, 135] on input "Select an option" at bounding box center [175, 134] width 7 height 7
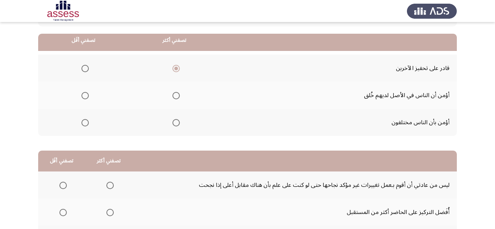
scroll to position [73, 0]
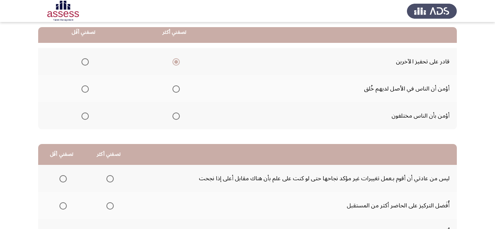
click at [177, 113] on span "Select an option" at bounding box center [175, 116] width 7 height 7
click at [177, 113] on input "Select an option" at bounding box center [175, 116] width 7 height 7
click at [174, 59] on span "Select an option" at bounding box center [175, 61] width 7 height 7
click at [174, 59] on input "Select an option" at bounding box center [175, 61] width 7 height 7
click at [86, 119] on span "Select an option" at bounding box center [84, 116] width 7 height 7
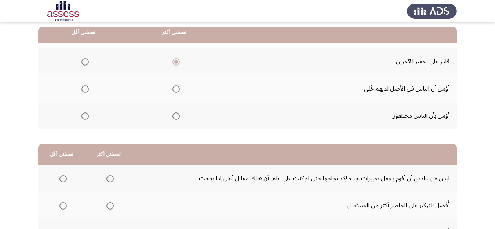
click at [86, 119] on input "Select an option" at bounding box center [84, 116] width 7 height 7
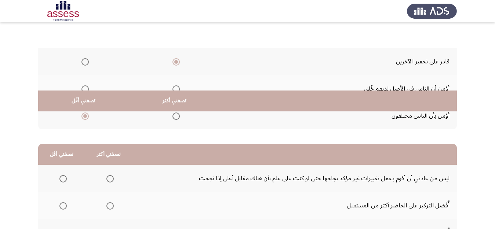
scroll to position [141, 0]
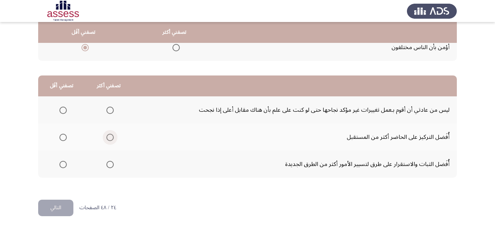
click at [111, 137] on span "Select an option" at bounding box center [109, 137] width 7 height 7
click at [111, 137] on input "Select an option" at bounding box center [109, 137] width 7 height 7
click at [61, 166] on span "Select an option" at bounding box center [62, 164] width 7 height 7
click at [61, 166] on input "Select an option" at bounding box center [62, 164] width 7 height 7
click at [52, 209] on button "التالي" at bounding box center [55, 208] width 35 height 17
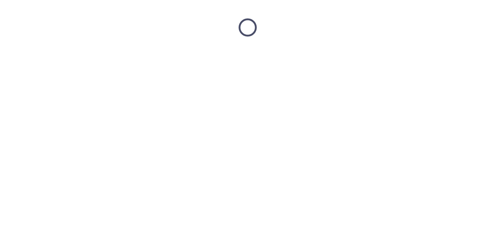
scroll to position [0, 0]
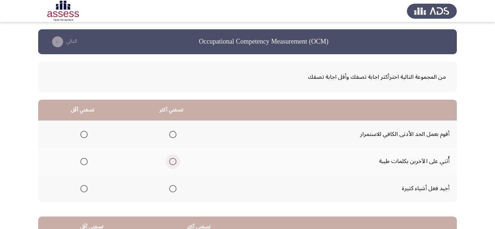
click at [172, 165] on span "Select an option" at bounding box center [172, 161] width 7 height 7
click at [172, 165] on input "Select an option" at bounding box center [172, 161] width 7 height 7
click at [88, 136] on th at bounding box center [82, 134] width 89 height 27
click at [85, 133] on span "Select an option" at bounding box center [83, 134] width 7 height 7
click at [85, 133] on input "Select an option" at bounding box center [83, 134] width 7 height 7
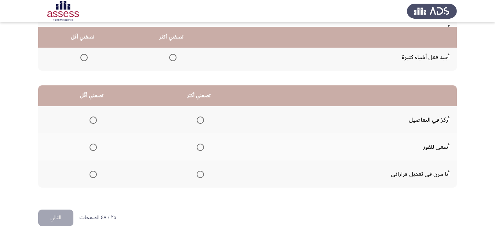
scroll to position [138, 0]
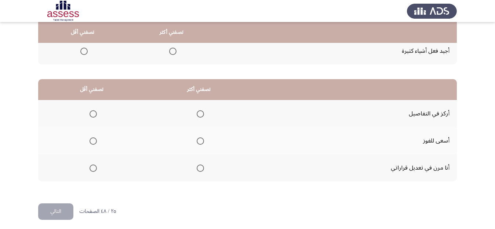
click at [203, 143] on span "Select an option" at bounding box center [200, 141] width 7 height 7
click at [203, 143] on input "Select an option" at bounding box center [200, 141] width 7 height 7
click at [92, 115] on span "Select an option" at bounding box center [93, 113] width 7 height 7
click at [92, 115] on input "Select an option" at bounding box center [93, 113] width 7 height 7
click at [53, 216] on button "التالي" at bounding box center [55, 212] width 35 height 17
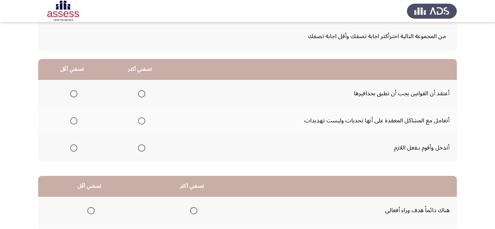
scroll to position [44, 0]
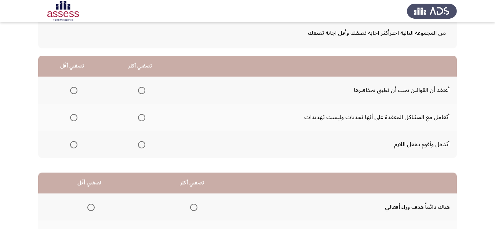
click at [142, 119] on span "Select an option" at bounding box center [141, 117] width 7 height 7
click at [142, 119] on input "Select an option" at bounding box center [141, 117] width 7 height 7
click at [73, 94] on span "Select an option" at bounding box center [73, 90] width 7 height 7
click at [73, 94] on input "Select an option" at bounding box center [73, 90] width 7 height 7
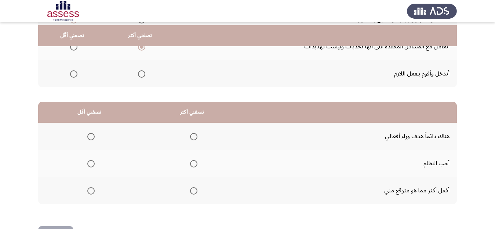
scroll to position [141, 0]
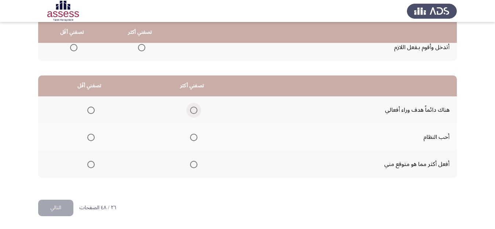
click at [196, 110] on span "Select an option" at bounding box center [193, 110] width 7 height 7
click at [196, 110] on input "Select an option" at bounding box center [193, 110] width 7 height 7
click at [91, 136] on span "Select an option" at bounding box center [90, 137] width 7 height 7
click at [91, 136] on input "Select an option" at bounding box center [90, 137] width 7 height 7
click at [61, 207] on button "التالي" at bounding box center [55, 208] width 35 height 17
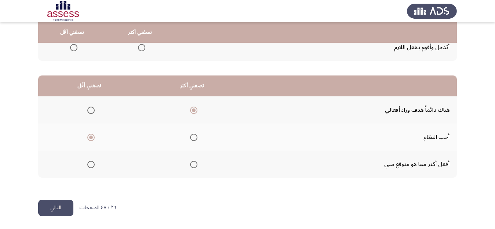
scroll to position [0, 0]
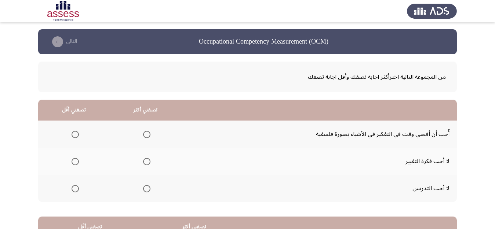
click at [146, 190] on span "Select an option" at bounding box center [146, 188] width 7 height 7
click at [146, 190] on input "Select an option" at bounding box center [146, 188] width 7 height 7
click at [73, 161] on span "Select an option" at bounding box center [75, 161] width 7 height 7
click at [73, 161] on input "Select an option" at bounding box center [75, 161] width 7 height 7
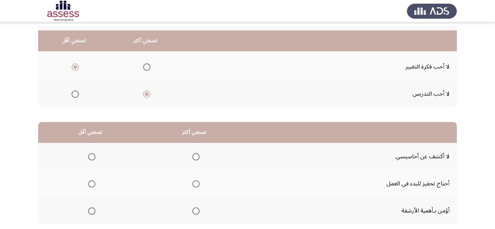
scroll to position [131, 0]
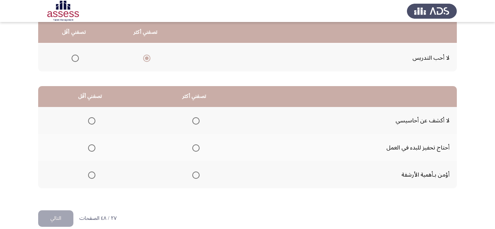
click at [195, 150] on span "Select an option" at bounding box center [195, 148] width 7 height 7
click at [195, 150] on input "Select an option" at bounding box center [195, 148] width 7 height 7
click at [196, 120] on span "Select an option" at bounding box center [195, 120] width 7 height 7
click at [196, 120] on input "Select an option" at bounding box center [195, 120] width 7 height 7
click at [91, 147] on span "Select an option" at bounding box center [91, 148] width 7 height 7
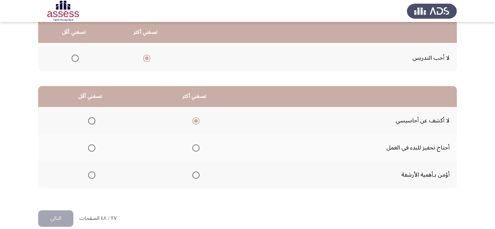
click at [91, 147] on input "Select an option" at bounding box center [91, 148] width 7 height 7
click at [44, 217] on button "التالي" at bounding box center [55, 219] width 35 height 17
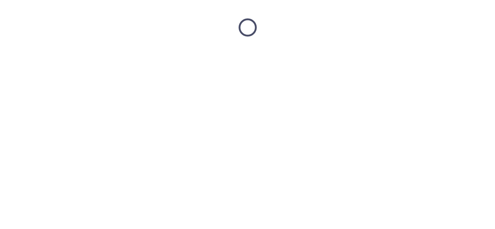
scroll to position [0, 0]
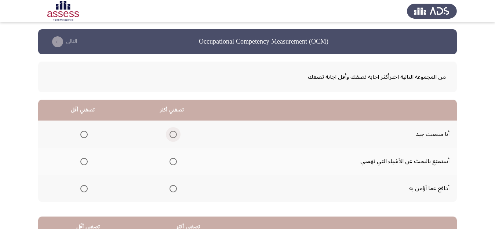
click at [174, 137] on span "Select an option" at bounding box center [173, 134] width 7 height 7
click at [174, 137] on input "Select an option" at bounding box center [173, 134] width 7 height 7
click at [86, 165] on span "Select an option" at bounding box center [83, 161] width 7 height 7
click at [86, 165] on input "Select an option" at bounding box center [83, 161] width 7 height 7
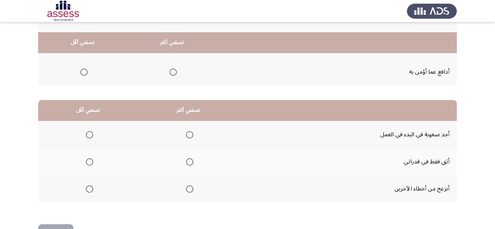
scroll to position [130, 0]
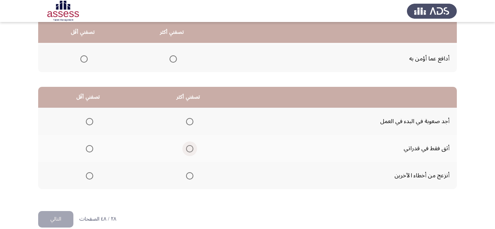
click at [190, 146] on span "Select an option" at bounding box center [189, 148] width 7 height 7
click at [190, 146] on input "Select an option" at bounding box center [189, 148] width 7 height 7
click at [87, 175] on span "Select an option" at bounding box center [89, 175] width 7 height 7
click at [87, 175] on input "Select an option" at bounding box center [89, 175] width 7 height 7
click at [54, 218] on button "التالي" at bounding box center [55, 219] width 35 height 17
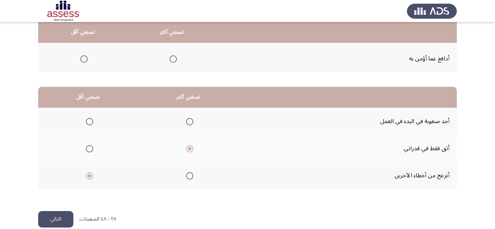
scroll to position [0, 0]
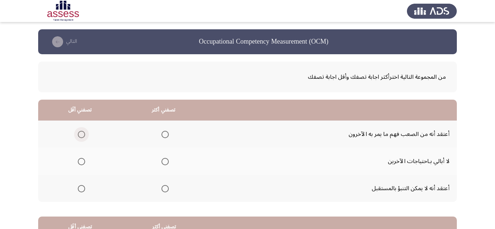
click at [82, 134] on span "Select an option" at bounding box center [81, 134] width 7 height 7
click at [82, 134] on input "Select an option" at bounding box center [81, 134] width 7 height 7
click at [163, 131] on span "Select an option" at bounding box center [164, 134] width 7 height 7
click at [163, 131] on input "Select an option" at bounding box center [164, 134] width 7 height 7
click at [81, 162] on span "Select an option" at bounding box center [81, 162] width 0 height 0
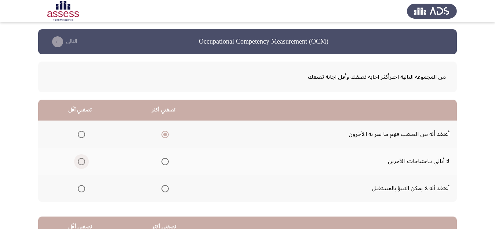
click at [82, 162] on input "Select an option" at bounding box center [81, 161] width 7 height 7
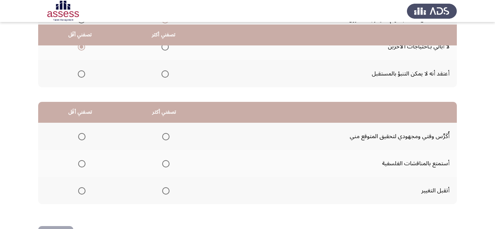
scroll to position [119, 0]
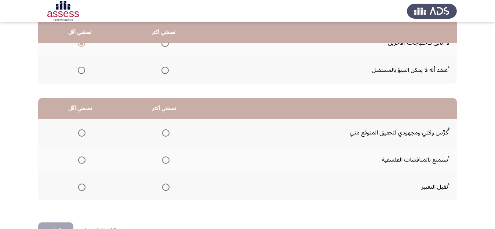
click at [168, 72] on span "Select an option" at bounding box center [164, 70] width 7 height 7
click at [168, 72] on input "Select an option" at bounding box center [164, 70] width 7 height 7
click at [163, 188] on span "Select an option" at bounding box center [165, 187] width 7 height 7
click at [163, 188] on input "Select an option" at bounding box center [165, 187] width 7 height 7
click at [77, 162] on label "Select an option" at bounding box center [80, 160] width 10 height 7
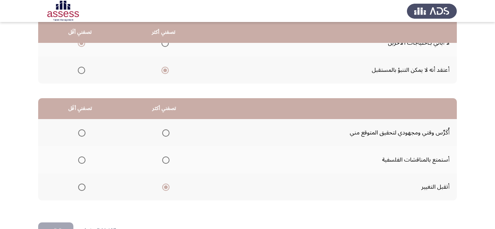
click at [78, 162] on input "Select an option" at bounding box center [81, 160] width 7 height 7
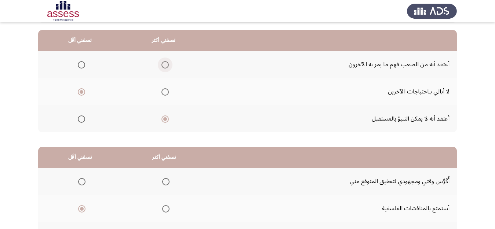
click at [165, 62] on span "Select an option" at bounding box center [164, 64] width 7 height 7
click at [165, 62] on input "Select an option" at bounding box center [164, 64] width 7 height 7
click at [167, 125] on th at bounding box center [164, 118] width 84 height 27
click at [163, 120] on span "Select an option" at bounding box center [164, 119] width 7 height 7
click at [163, 120] on input "Select an option" at bounding box center [164, 119] width 7 height 7
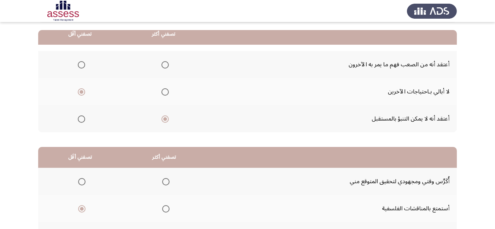
scroll to position [134, 0]
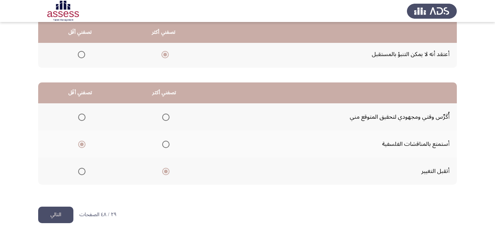
click at [47, 210] on button "التالي" at bounding box center [55, 215] width 35 height 17
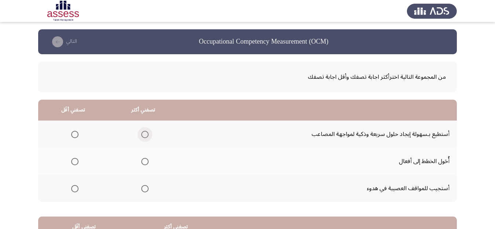
click at [145, 137] on span "Select an option" at bounding box center [144, 134] width 7 height 7
click at [145, 137] on input "Select an option" at bounding box center [144, 134] width 7 height 7
click at [73, 186] on span "Select an option" at bounding box center [74, 188] width 7 height 7
click at [73, 186] on input "Select an option" at bounding box center [74, 188] width 7 height 7
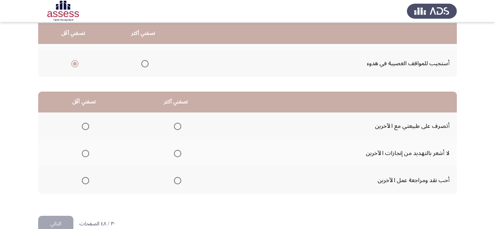
scroll to position [126, 0]
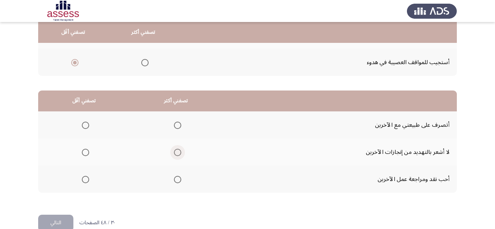
click at [179, 154] on span "Select an option" at bounding box center [177, 152] width 7 height 7
click at [179, 154] on input "Select an option" at bounding box center [177, 152] width 7 height 7
click at [86, 179] on span "Select an option" at bounding box center [85, 179] width 7 height 7
click at [86, 179] on input "Select an option" at bounding box center [85, 179] width 7 height 7
click at [60, 219] on button "التالي" at bounding box center [55, 223] width 35 height 17
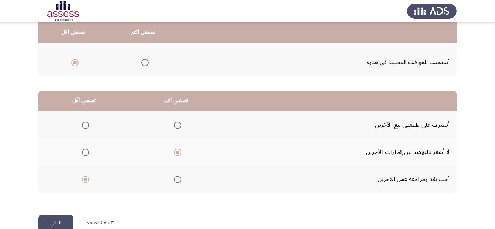
scroll to position [0, 0]
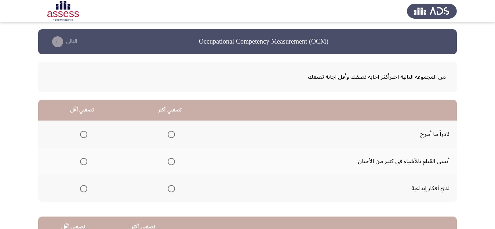
click at [81, 133] on span "Select an option" at bounding box center [83, 134] width 7 height 7
click at [81, 133] on input "Select an option" at bounding box center [83, 134] width 7 height 7
click at [171, 162] on span "Select an option" at bounding box center [171, 162] width 0 height 0
click at [171, 162] on input "Select an option" at bounding box center [171, 161] width 7 height 7
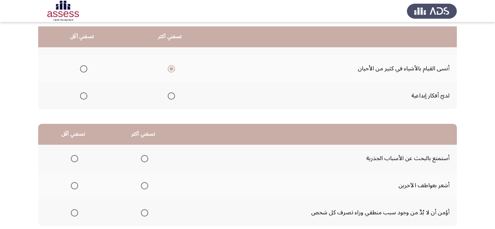
scroll to position [110, 0]
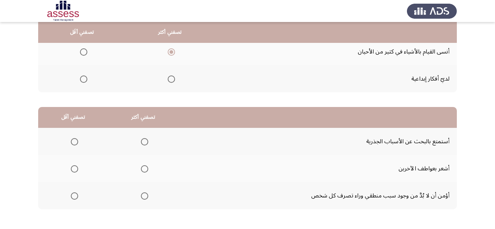
click at [149, 167] on th at bounding box center [143, 168] width 70 height 27
click at [143, 166] on span "Select an option" at bounding box center [144, 169] width 7 height 7
click at [143, 166] on input "Select an option" at bounding box center [144, 169] width 7 height 7
click at [68, 136] on mat-radio-group "Select an option" at bounding box center [73, 141] width 10 height 12
click at [73, 195] on span "Select an option" at bounding box center [74, 196] width 7 height 7
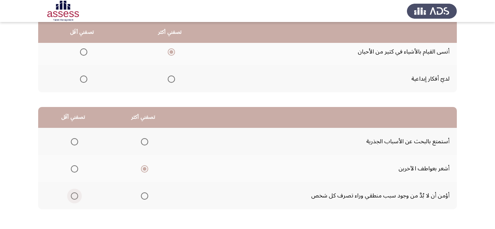
click at [73, 195] on input "Select an option" at bounding box center [74, 196] width 7 height 7
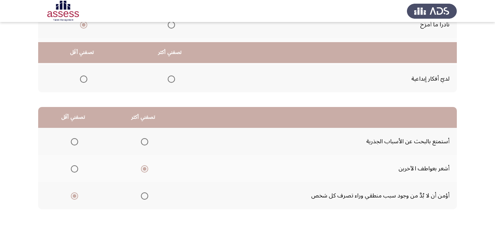
scroll to position [141, 0]
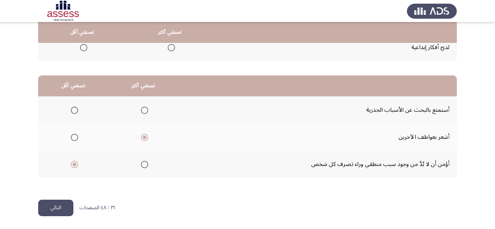
click at [55, 206] on button "التالي" at bounding box center [55, 208] width 35 height 17
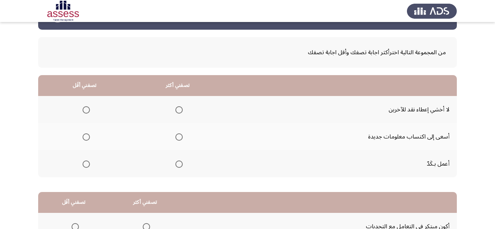
scroll to position [28, 0]
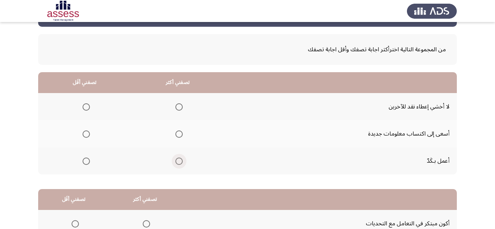
click at [177, 163] on span "Select an option" at bounding box center [178, 161] width 7 height 7
click at [177, 163] on input "Select an option" at bounding box center [178, 161] width 7 height 7
click at [84, 110] on span "Select an option" at bounding box center [86, 106] width 7 height 7
click at [84, 110] on input "Select an option" at bounding box center [86, 106] width 7 height 7
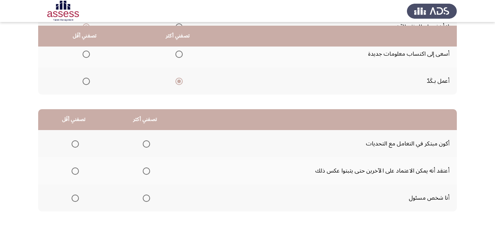
scroll to position [111, 0]
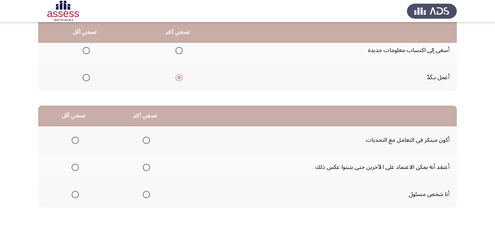
click at [145, 169] on span "Select an option" at bounding box center [146, 167] width 7 height 7
click at [145, 169] on input "Select an option" at bounding box center [146, 167] width 7 height 7
click at [73, 138] on span "Select an option" at bounding box center [75, 140] width 7 height 7
click at [73, 138] on input "Select an option" at bounding box center [75, 140] width 7 height 7
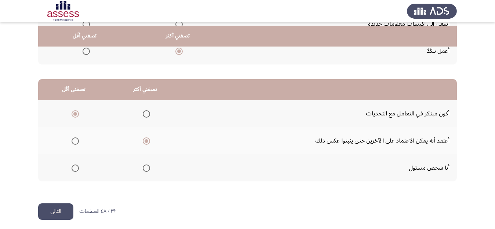
scroll to position [141, 0]
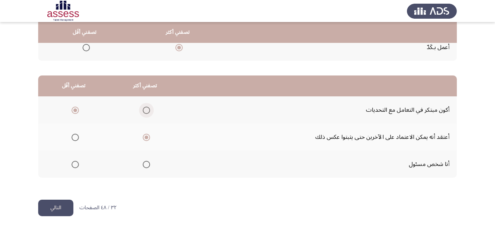
click at [145, 108] on span "Select an option" at bounding box center [146, 110] width 7 height 7
click at [145, 108] on input "Select an option" at bounding box center [146, 110] width 7 height 7
click at [74, 140] on span "Select an option" at bounding box center [75, 137] width 7 height 7
click at [74, 140] on input "Select an option" at bounding box center [75, 137] width 7 height 7
click at [148, 164] on span "Select an option" at bounding box center [146, 164] width 7 height 7
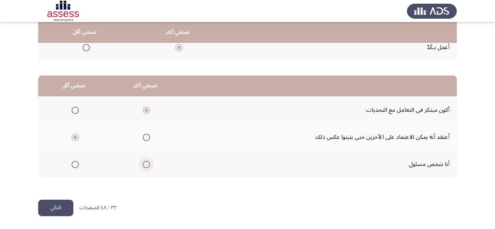
click at [148, 164] on input "Select an option" at bounding box center [146, 164] width 7 height 7
click at [148, 138] on span "Select an option" at bounding box center [146, 137] width 7 height 7
click at [148, 138] on input "Select an option" at bounding box center [146, 137] width 7 height 7
click at [74, 109] on span "Select an option" at bounding box center [75, 110] width 7 height 7
click at [74, 109] on input "Select an option" at bounding box center [75, 110] width 7 height 7
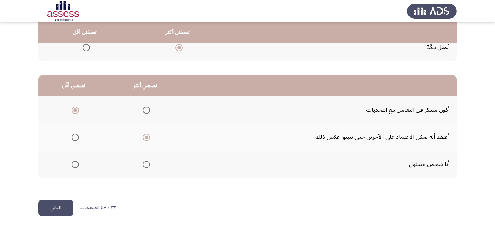
click at [52, 206] on button "التالي" at bounding box center [55, 208] width 35 height 17
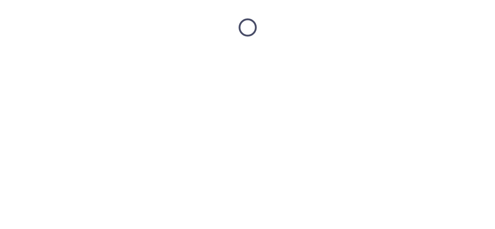
scroll to position [0, 0]
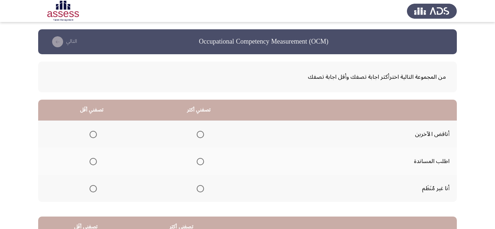
click at [200, 161] on span "Select an option" at bounding box center [200, 161] width 7 height 7
click at [200, 161] on input "Select an option" at bounding box center [200, 161] width 7 height 7
click at [94, 187] on span "Select an option" at bounding box center [93, 188] width 7 height 7
click at [94, 187] on input "Select an option" at bounding box center [93, 188] width 7 height 7
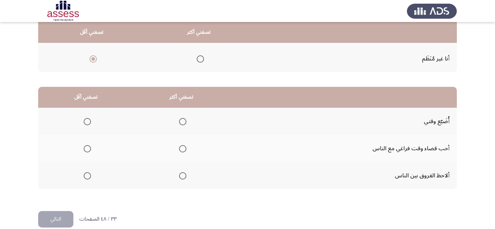
scroll to position [132, 0]
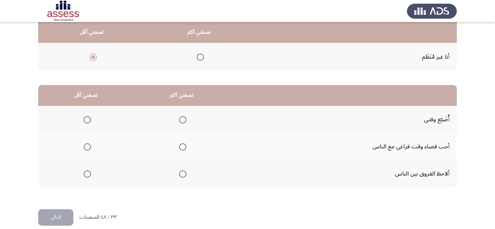
click at [186, 149] on span "Select an option" at bounding box center [182, 147] width 7 height 7
click at [186, 149] on input "Select an option" at bounding box center [182, 147] width 7 height 7
click at [87, 120] on span "Select an option" at bounding box center [87, 119] width 7 height 7
click at [87, 120] on input "Select an option" at bounding box center [87, 119] width 7 height 7
click at [55, 217] on button "التالي" at bounding box center [55, 218] width 35 height 17
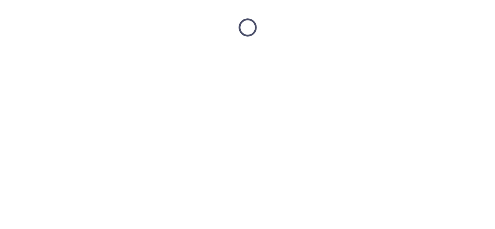
scroll to position [0, 0]
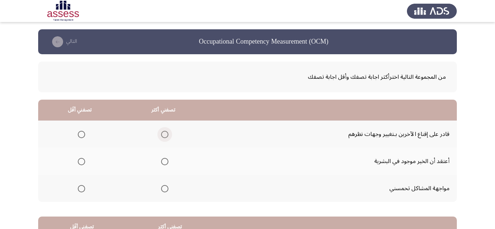
click at [165, 137] on span "Select an option" at bounding box center [164, 134] width 7 height 7
click at [165, 137] on input "Select an option" at bounding box center [164, 134] width 7 height 7
click at [83, 190] on span "Select an option" at bounding box center [81, 188] width 7 height 7
click at [83, 190] on input "Select an option" at bounding box center [81, 188] width 7 height 7
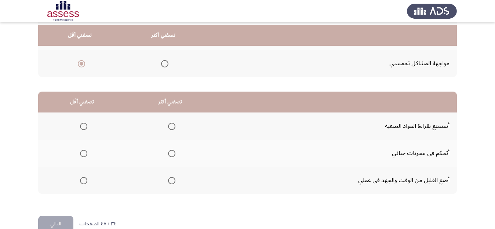
scroll to position [128, 0]
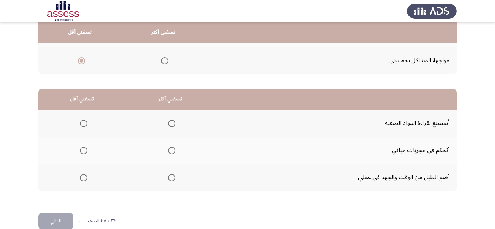
click at [173, 152] on span "Select an option" at bounding box center [171, 150] width 7 height 7
click at [173, 152] on input "Select an option" at bounding box center [171, 150] width 7 height 7
click at [84, 177] on span "Select an option" at bounding box center [83, 177] width 7 height 7
click at [84, 177] on input "Select an option" at bounding box center [83, 177] width 7 height 7
click at [40, 221] on button "التالي" at bounding box center [55, 221] width 35 height 17
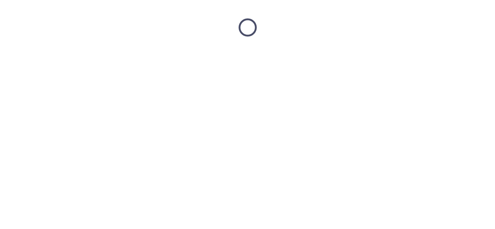
scroll to position [0, 0]
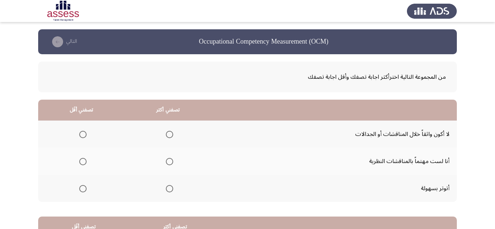
click at [139, 221] on th "تصفني أكثر" at bounding box center [175, 227] width 91 height 21
click at [168, 162] on span "Select an option" at bounding box center [169, 161] width 7 height 7
click at [168, 162] on input "Select an option" at bounding box center [169, 161] width 7 height 7
click at [86, 192] on span "Select an option" at bounding box center [82, 188] width 7 height 7
click at [86, 192] on input "Select an option" at bounding box center [82, 188] width 7 height 7
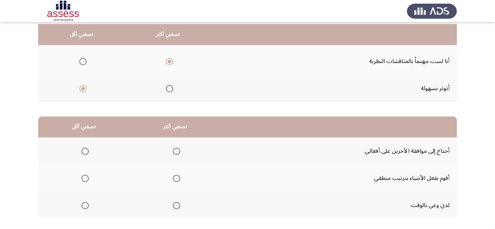
scroll to position [103, 0]
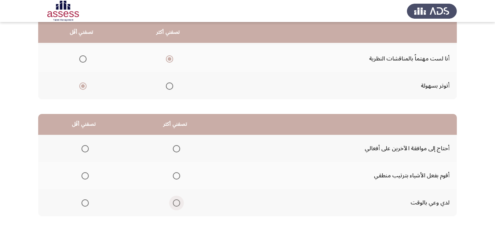
click at [175, 202] on span "Select an option" at bounding box center [176, 203] width 7 height 7
click at [175, 202] on input "Select an option" at bounding box center [176, 203] width 7 height 7
click at [88, 148] on span "Select an option" at bounding box center [84, 148] width 7 height 7
click at [88, 148] on input "Select an option" at bounding box center [84, 148] width 7 height 7
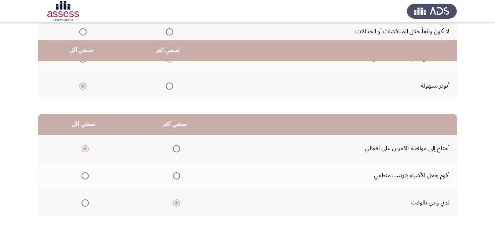
scroll to position [141, 0]
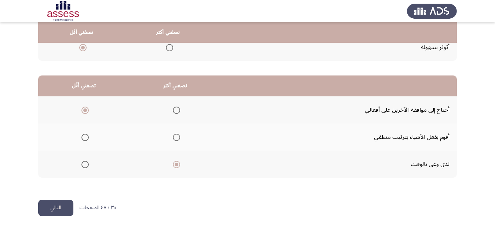
click at [60, 201] on button "التالي" at bounding box center [55, 208] width 35 height 17
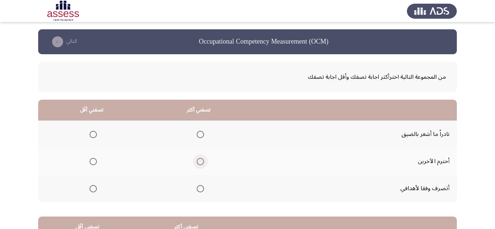
click at [202, 159] on span "Select an option" at bounding box center [200, 161] width 7 height 7
click at [202, 159] on input "Select an option" at bounding box center [200, 161] width 7 height 7
click at [91, 134] on span "Select an option" at bounding box center [93, 134] width 7 height 7
click at [91, 134] on input "Select an option" at bounding box center [93, 134] width 7 height 7
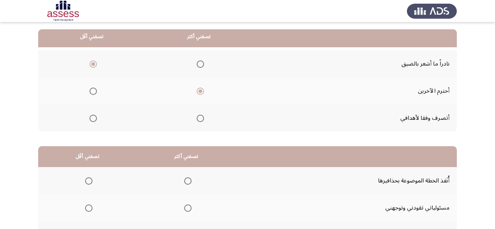
scroll to position [97, 0]
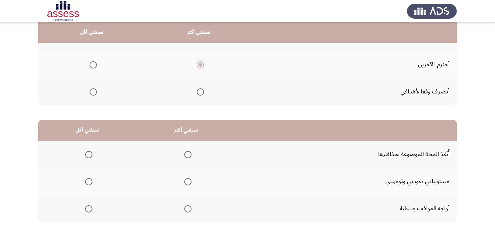
drag, startPoint x: 494, startPoint y: 148, endPoint x: 494, endPoint y: 160, distance: 12.1
click at [494, 160] on app-assessment-container "Occupational Competency Measurement (OCM) التالي من المجموعة التالية اخترأكثر ا…" at bounding box center [247, 88] width 495 height 312
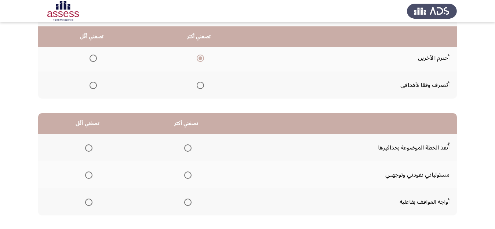
scroll to position [114, 0]
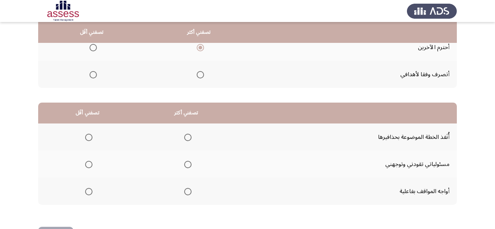
click at [188, 163] on span "Select an option" at bounding box center [187, 164] width 7 height 7
click at [188, 163] on input "Select an option" at bounding box center [187, 164] width 7 height 7
click at [89, 139] on span "Select an option" at bounding box center [88, 137] width 7 height 7
click at [89, 139] on input "Select an option" at bounding box center [88, 137] width 7 height 7
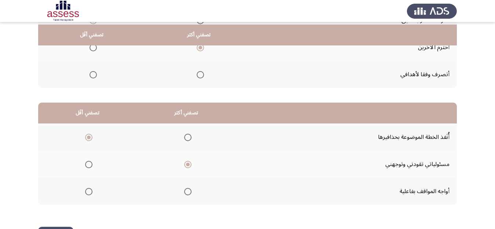
scroll to position [141, 0]
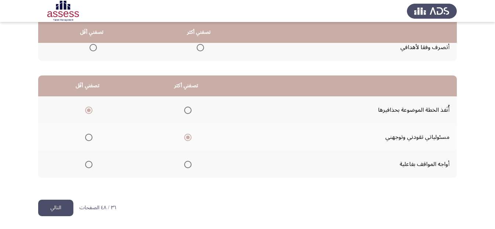
click at [56, 205] on button "التالي" at bounding box center [55, 208] width 35 height 17
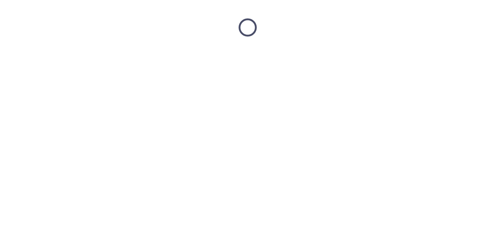
scroll to position [0, 0]
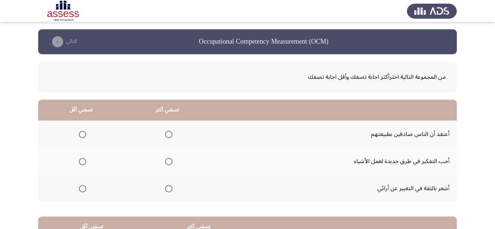
click at [167, 189] on span "Select an option" at bounding box center [168, 188] width 7 height 7
click at [167, 189] on input "Select an option" at bounding box center [168, 188] width 7 height 7
click at [83, 131] on span "Select an option" at bounding box center [82, 134] width 7 height 7
click at [83, 131] on input "Select an option" at bounding box center [82, 134] width 7 height 7
click at [83, 160] on span "Select an option" at bounding box center [82, 161] width 7 height 7
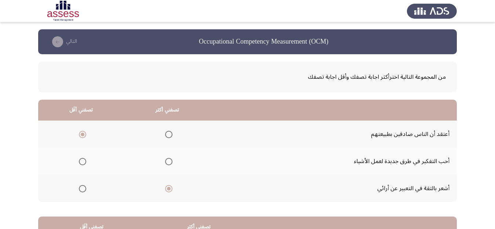
click at [83, 160] on input "Select an option" at bounding box center [82, 161] width 7 height 7
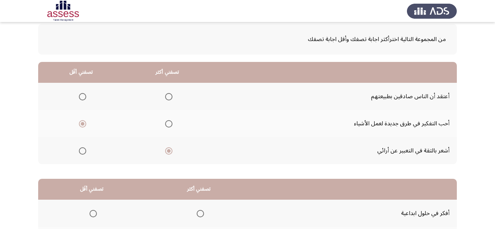
scroll to position [39, 0]
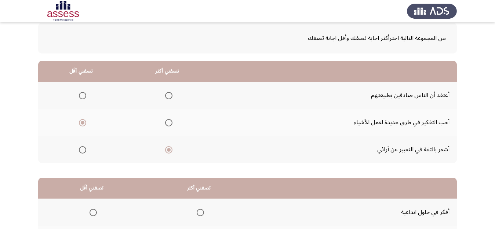
click at [83, 95] on span "Select an option" at bounding box center [82, 95] width 7 height 7
click at [83, 95] on input "Select an option" at bounding box center [82, 95] width 7 height 7
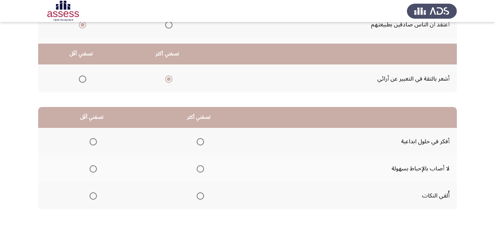
scroll to position [131, 0]
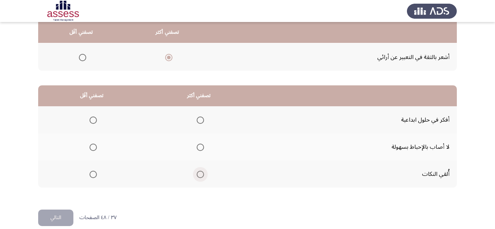
click at [201, 173] on span "Select an option" at bounding box center [200, 174] width 7 height 7
click at [201, 173] on input "Select an option" at bounding box center [200, 174] width 7 height 7
click at [90, 129] on th at bounding box center [91, 119] width 107 height 27
click at [97, 154] on th at bounding box center [91, 147] width 107 height 27
click at [95, 149] on span "Select an option" at bounding box center [93, 147] width 7 height 7
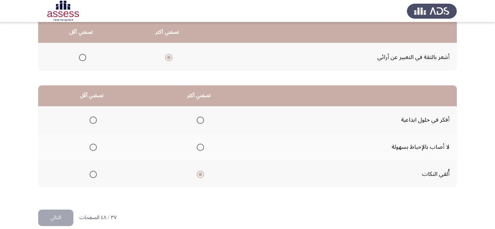
click at [95, 149] on input "Select an option" at bounding box center [93, 147] width 7 height 7
click at [61, 213] on button "التالي" at bounding box center [55, 218] width 35 height 17
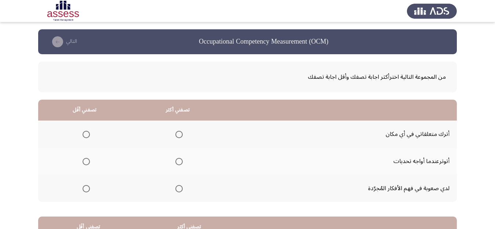
click at [145, 135] on th at bounding box center [177, 134] width 93 height 27
click at [180, 136] on span "Select an option" at bounding box center [178, 134] width 7 height 7
click at [180, 136] on input "Select an option" at bounding box center [178, 134] width 7 height 7
click at [88, 160] on span "Select an option" at bounding box center [86, 161] width 7 height 7
click at [88, 160] on input "Select an option" at bounding box center [86, 161] width 7 height 7
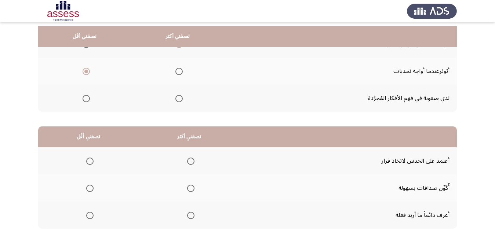
scroll to position [141, 0]
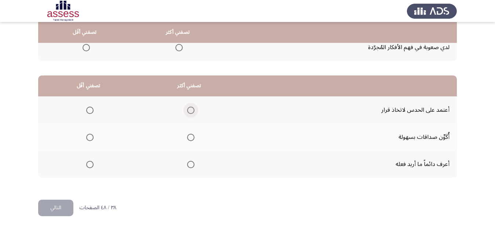
click at [190, 109] on span "Select an option" at bounding box center [190, 110] width 7 height 7
click at [190, 109] on input "Select an option" at bounding box center [190, 110] width 7 height 7
click at [89, 140] on span "Select an option" at bounding box center [89, 137] width 7 height 7
click at [89, 140] on input "Select an option" at bounding box center [89, 137] width 7 height 7
click at [189, 163] on span "Select an option" at bounding box center [190, 164] width 7 height 7
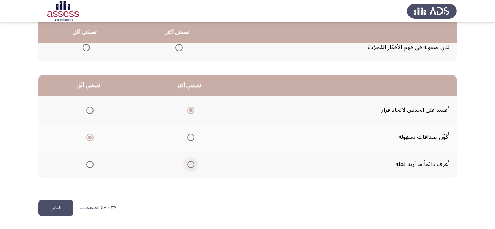
click at [189, 163] on input "Select an option" at bounding box center [190, 164] width 7 height 7
click at [52, 206] on button "التالي" at bounding box center [55, 208] width 35 height 17
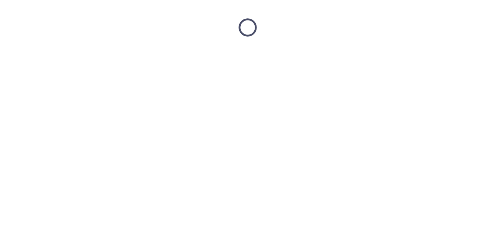
scroll to position [0, 0]
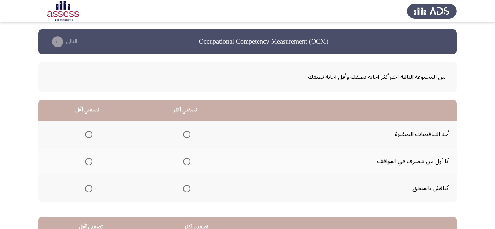
click at [188, 188] on span "Select an option" at bounding box center [186, 188] width 7 height 7
click at [188, 188] on input "Select an option" at bounding box center [186, 188] width 7 height 7
click at [94, 133] on th at bounding box center [87, 134] width 98 height 27
click at [86, 133] on label "Select an option" at bounding box center [87, 134] width 10 height 7
click at [86, 133] on input "Select an option" at bounding box center [88, 134] width 7 height 7
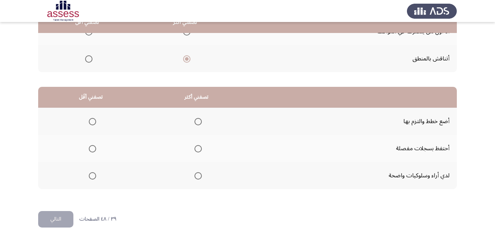
scroll to position [133, 0]
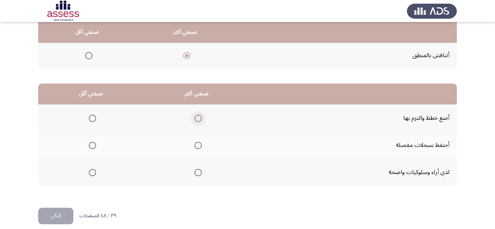
click at [199, 118] on span "Select an option" at bounding box center [198, 118] width 7 height 7
click at [199, 118] on input "Select an option" at bounding box center [198, 118] width 7 height 7
click at [91, 146] on span "Select an option" at bounding box center [92, 145] width 7 height 7
click at [91, 146] on input "Select an option" at bounding box center [92, 145] width 7 height 7
click at [57, 218] on button "التالي" at bounding box center [55, 216] width 35 height 17
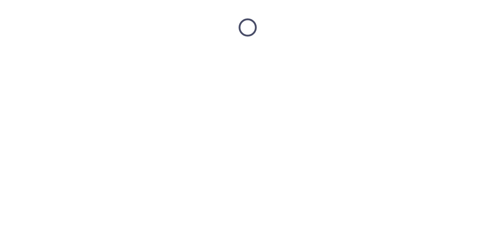
scroll to position [0, 0]
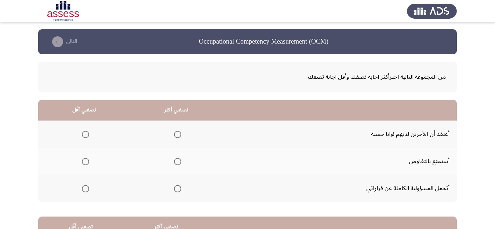
click at [178, 166] on mat-radio-group "Select an option" at bounding box center [176, 161] width 10 height 12
click at [178, 161] on span "Select an option" at bounding box center [177, 161] width 7 height 7
click at [178, 161] on input "Select an option" at bounding box center [177, 161] width 7 height 7
click at [86, 136] on span "Select an option" at bounding box center [85, 134] width 7 height 7
click at [86, 136] on input "Select an option" at bounding box center [85, 134] width 7 height 7
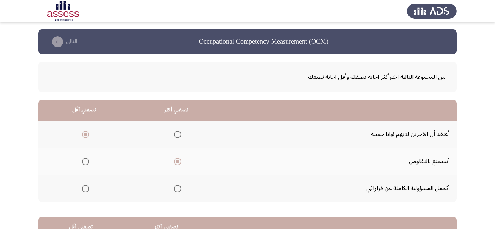
click at [180, 188] on span "Select an option" at bounding box center [177, 188] width 7 height 7
click at [180, 188] on input "Select an option" at bounding box center [177, 188] width 7 height 7
click at [181, 162] on span "Select an option" at bounding box center [177, 161] width 7 height 7
click at [181, 162] on input "Select an option" at bounding box center [177, 161] width 7 height 7
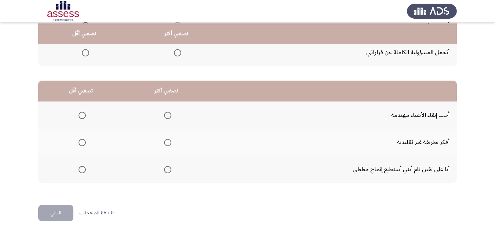
scroll to position [141, 0]
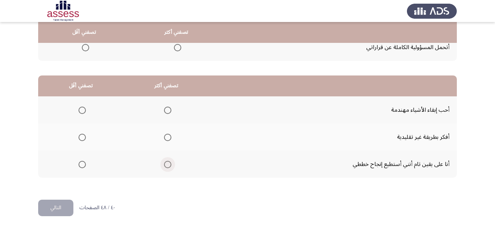
click at [169, 161] on span "Select an option" at bounding box center [167, 164] width 7 height 7
click at [169, 161] on input "Select an option" at bounding box center [167, 164] width 7 height 7
click at [83, 110] on span "Select an option" at bounding box center [82, 110] width 7 height 7
click at [83, 110] on input "Select an option" at bounding box center [82, 110] width 7 height 7
click at [61, 204] on button "التالي" at bounding box center [55, 208] width 35 height 17
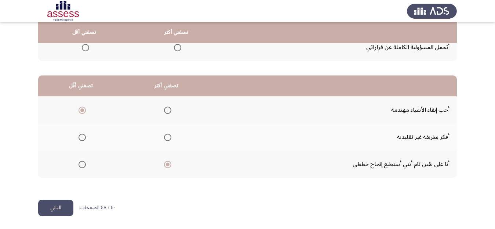
scroll to position [0, 0]
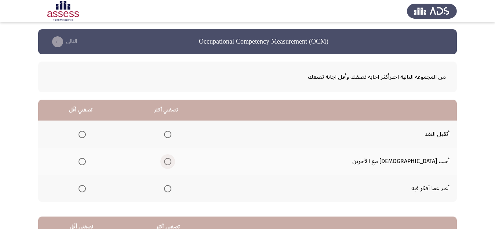
click at [171, 163] on span "Select an option" at bounding box center [167, 161] width 7 height 7
click at [171, 163] on input "Select an option" at bounding box center [167, 161] width 7 height 7
click at [86, 135] on span "Select an option" at bounding box center [82, 134] width 7 height 7
click at [86, 135] on input "Select an option" at bounding box center [82, 134] width 7 height 7
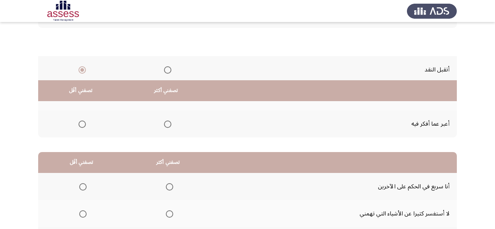
scroll to position [123, 0]
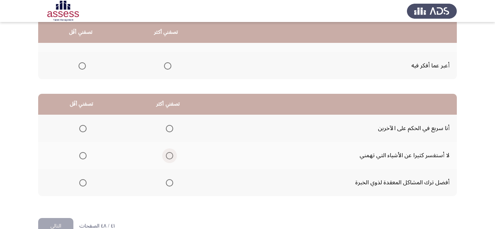
click at [170, 157] on span "Select an option" at bounding box center [169, 155] width 7 height 7
click at [170, 157] on input "Select an option" at bounding box center [169, 155] width 7 height 7
click at [81, 129] on span "Select an option" at bounding box center [82, 128] width 7 height 7
click at [81, 129] on input "Select an option" at bounding box center [82, 128] width 7 height 7
click at [171, 185] on span "Select an option" at bounding box center [169, 182] width 7 height 7
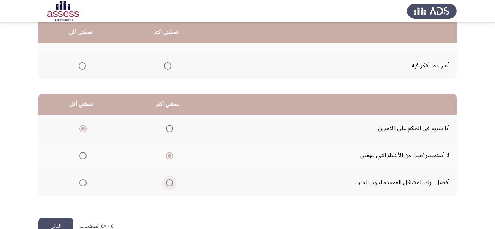
click at [171, 185] on input "Select an option" at bounding box center [169, 182] width 7 height 7
click at [55, 223] on button "التالي" at bounding box center [55, 226] width 35 height 17
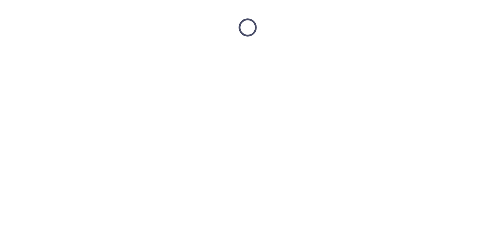
scroll to position [0, 0]
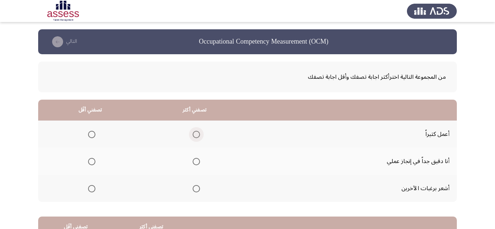
click at [193, 135] on span "Select an option" at bounding box center [196, 134] width 7 height 7
click at [193, 135] on input "Select an option" at bounding box center [196, 134] width 7 height 7
click at [94, 189] on span "Select an option" at bounding box center [91, 188] width 7 height 7
click at [94, 189] on input "Select an option" at bounding box center [91, 188] width 7 height 7
click at [197, 187] on span "Select an option" at bounding box center [196, 188] width 7 height 7
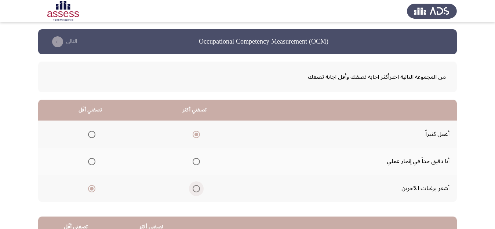
click at [197, 187] on input "Select an option" at bounding box center [196, 188] width 7 height 7
click at [89, 163] on span "Select an option" at bounding box center [91, 161] width 7 height 7
click at [89, 163] on input "Select an option" at bounding box center [91, 161] width 7 height 7
click at [89, 186] on span "Select an option" at bounding box center [91, 188] width 7 height 7
click at [89, 186] on input "Select an option" at bounding box center [91, 188] width 7 height 7
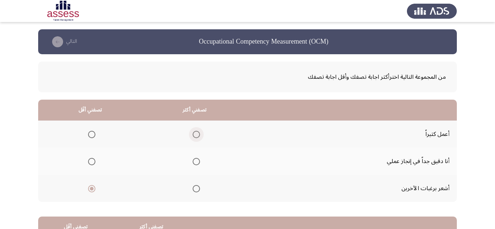
click at [197, 135] on span "Select an option" at bounding box center [196, 134] width 7 height 7
click at [197, 135] on input "Select an option" at bounding box center [196, 134] width 7 height 7
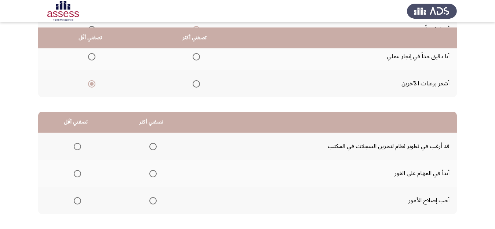
scroll to position [119, 0]
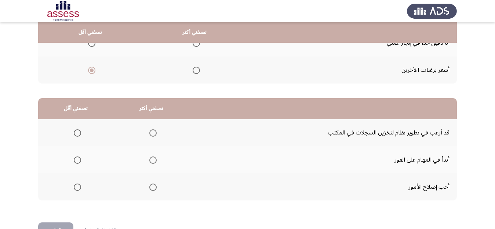
click at [154, 191] on span "Select an option" at bounding box center [152, 187] width 7 height 7
click at [154, 191] on input "Select an option" at bounding box center [152, 187] width 7 height 7
click at [76, 132] on span "Select an option" at bounding box center [77, 133] width 7 height 7
click at [76, 132] on input "Select an option" at bounding box center [77, 133] width 7 height 7
click at [51, 225] on button "التالي" at bounding box center [55, 231] width 35 height 17
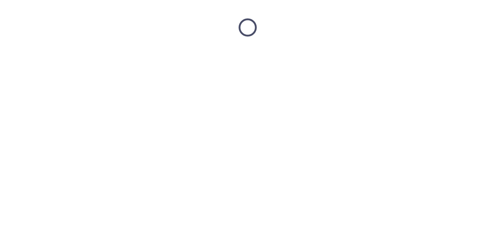
scroll to position [0, 0]
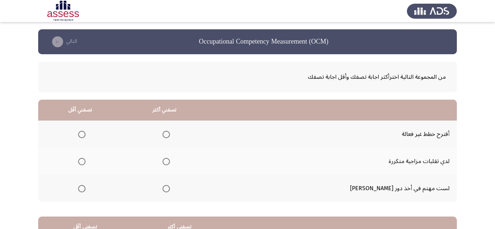
click at [86, 137] on span "Select an option" at bounding box center [81, 134] width 7 height 7
click at [86, 137] on input "Select an option" at bounding box center [81, 134] width 7 height 7
click at [192, 160] on th at bounding box center [165, 161] width 84 height 27
click at [170, 160] on span "Select an option" at bounding box center [166, 161] width 7 height 7
click at [170, 160] on input "Select an option" at bounding box center [166, 161] width 7 height 7
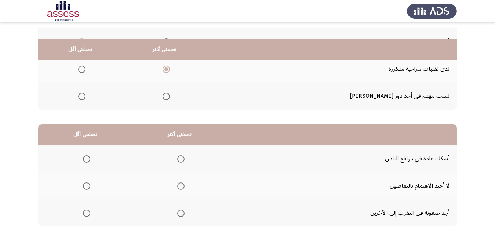
scroll to position [112, 0]
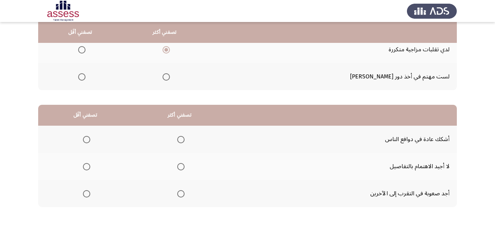
click at [90, 138] on span "Select an option" at bounding box center [86, 139] width 7 height 7
click at [90, 138] on input "Select an option" at bounding box center [86, 139] width 7 height 7
click at [185, 168] on th at bounding box center [179, 166] width 94 height 27
click at [182, 166] on span "Select an option" at bounding box center [180, 166] width 7 height 7
click at [182, 166] on input "Select an option" at bounding box center [180, 166] width 7 height 7
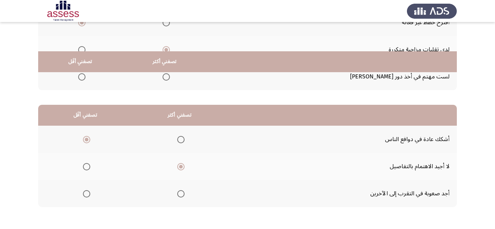
scroll to position [141, 0]
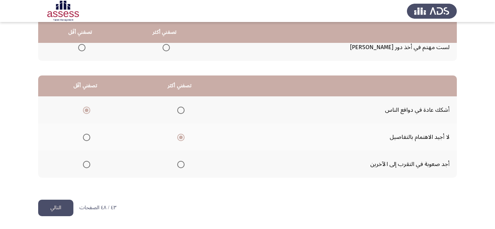
click at [58, 216] on button "التالي" at bounding box center [55, 208] width 35 height 17
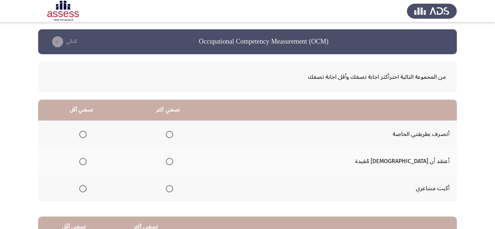
click at [173, 137] on span "Select an option" at bounding box center [169, 134] width 7 height 7
click at [173, 137] on input "Select an option" at bounding box center [169, 134] width 7 height 7
click at [87, 189] on span "Select an option" at bounding box center [82, 188] width 7 height 7
click at [87, 189] on input "Select an option" at bounding box center [82, 188] width 7 height 7
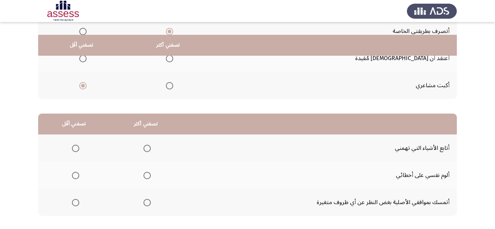
scroll to position [117, 0]
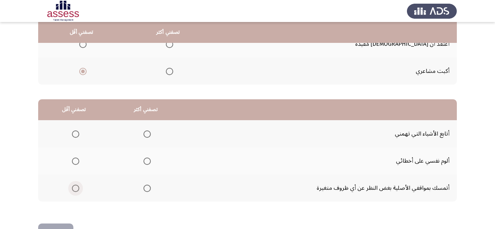
click at [73, 187] on span "Select an option" at bounding box center [75, 188] width 7 height 7
click at [73, 187] on input "Select an option" at bounding box center [75, 188] width 7 height 7
click at [148, 131] on span "Select an option" at bounding box center [147, 134] width 7 height 7
click at [148, 131] on input "Select an option" at bounding box center [147, 134] width 7 height 7
click at [59, 226] on button "التالي" at bounding box center [55, 232] width 35 height 17
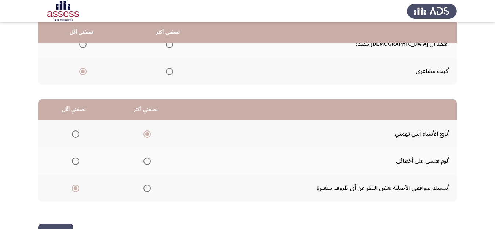
scroll to position [0, 0]
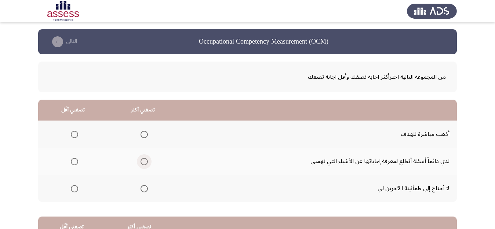
click at [144, 160] on span "Select an option" at bounding box center [144, 161] width 7 height 7
click at [144, 160] on input "Select an option" at bounding box center [144, 161] width 7 height 7
click at [74, 134] on span "Select an option" at bounding box center [74, 134] width 7 height 7
click at [74, 134] on input "Select an option" at bounding box center [74, 134] width 7 height 7
click at [73, 190] on span "Select an option" at bounding box center [74, 188] width 7 height 7
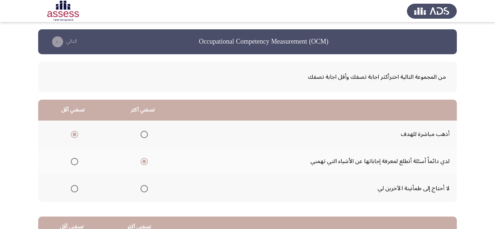
click at [73, 190] on input "Select an option" at bounding box center [74, 188] width 7 height 7
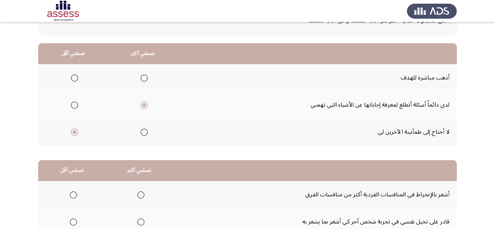
scroll to position [125, 0]
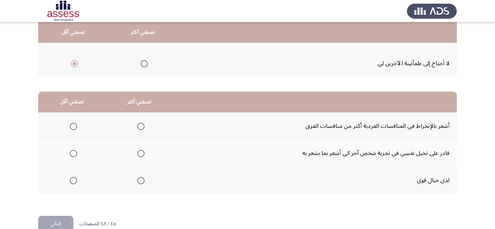
click at [143, 155] on span "Select an option" at bounding box center [140, 153] width 7 height 7
click at [143, 155] on input "Select an option" at bounding box center [140, 153] width 7 height 7
click at [69, 130] on mat-radio-group "Select an option" at bounding box center [72, 126] width 10 height 12
click at [76, 126] on span "Select an option" at bounding box center [73, 126] width 7 height 7
click at [76, 126] on input "Select an option" at bounding box center [73, 126] width 7 height 7
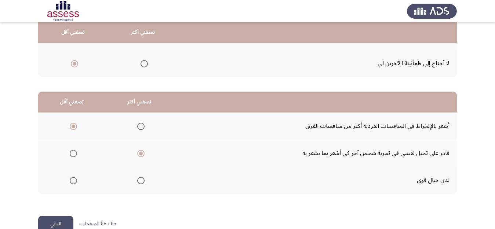
click at [67, 221] on button "التالي" at bounding box center [55, 224] width 35 height 17
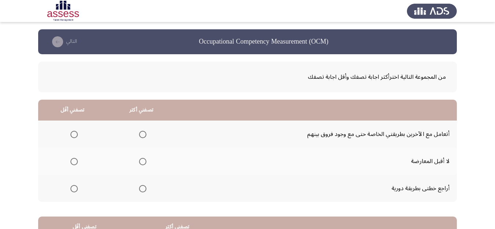
click at [144, 188] on span "Select an option" at bounding box center [142, 188] width 7 height 7
click at [144, 188] on input "Select an option" at bounding box center [142, 188] width 7 height 7
click at [73, 163] on span "Select an option" at bounding box center [73, 161] width 7 height 7
click at [73, 163] on input "Select an option" at bounding box center [73, 161] width 7 height 7
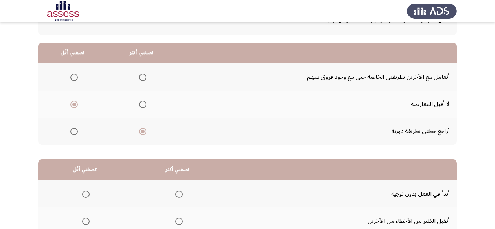
scroll to position [63, 0]
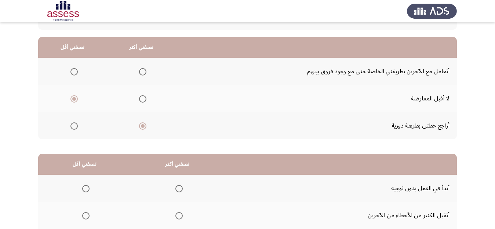
click at [142, 74] on span "Select an option" at bounding box center [142, 71] width 7 height 7
click at [142, 74] on input "Select an option" at bounding box center [142, 71] width 7 height 7
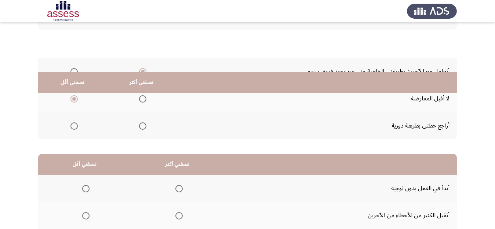
scroll to position [113, 0]
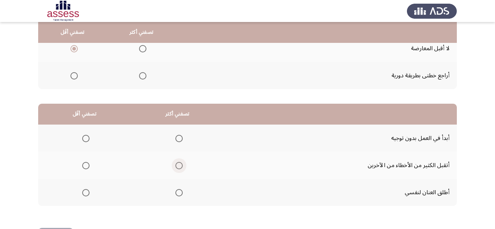
click at [179, 169] on span "Select an option" at bounding box center [178, 165] width 7 height 7
click at [179, 169] on input "Select an option" at bounding box center [178, 165] width 7 height 7
click at [88, 194] on span "Select an option" at bounding box center [85, 192] width 7 height 7
click at [88, 194] on input "Select an option" at bounding box center [85, 192] width 7 height 7
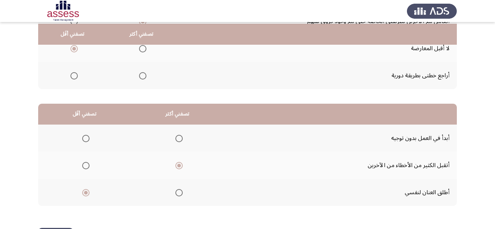
scroll to position [141, 0]
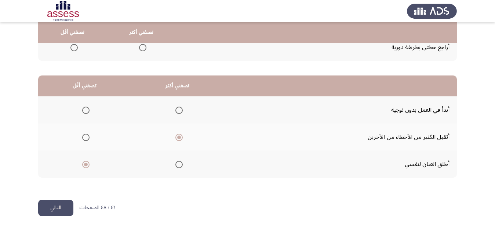
click at [86, 113] on span "Select an option" at bounding box center [85, 110] width 7 height 7
click at [86, 113] on input "Select an option" at bounding box center [85, 110] width 7 height 7
click at [86, 165] on span "Select an option" at bounding box center [86, 165] width 0 height 0
click at [86, 164] on input "Select an option" at bounding box center [85, 164] width 7 height 7
click at [58, 202] on button "التالي" at bounding box center [55, 208] width 35 height 17
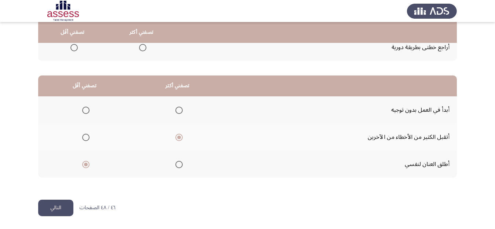
scroll to position [0, 0]
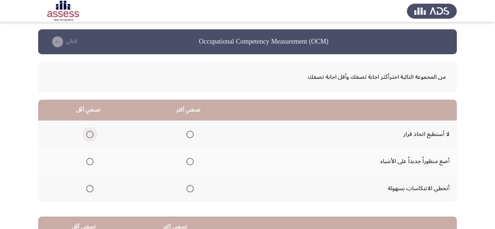
click at [89, 132] on span "Select an option" at bounding box center [89, 134] width 7 height 7
click at [89, 132] on input "Select an option" at bounding box center [89, 134] width 7 height 7
click at [191, 188] on span "Select an option" at bounding box center [189, 188] width 7 height 7
click at [191, 188] on input "Select an option" at bounding box center [189, 188] width 7 height 7
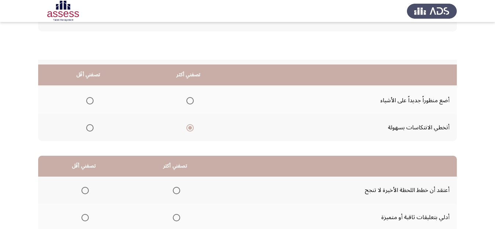
scroll to position [131, 0]
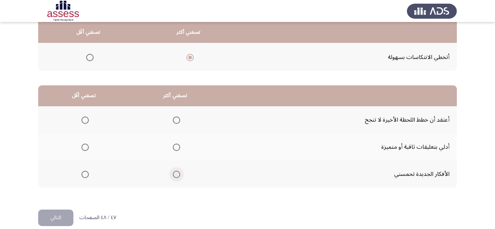
click at [177, 172] on span "Select an option" at bounding box center [176, 174] width 7 height 7
click at [177, 172] on input "Select an option" at bounding box center [176, 174] width 7 height 7
click at [80, 121] on label "Select an option" at bounding box center [84, 120] width 10 height 7
click at [81, 121] on input "Select an option" at bounding box center [84, 120] width 7 height 7
click at [56, 216] on button "التالي" at bounding box center [55, 218] width 35 height 17
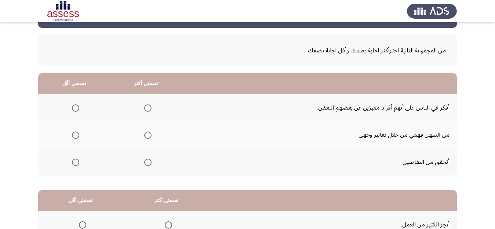
scroll to position [40, 0]
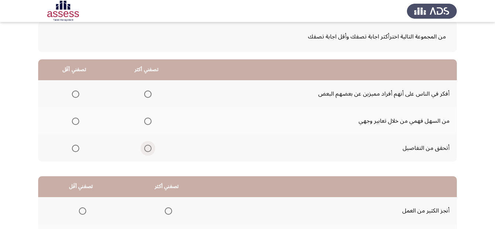
click at [147, 148] on span "Select an option" at bounding box center [147, 148] width 7 height 7
click at [147, 148] on input "Select an option" at bounding box center [147, 148] width 7 height 7
click at [74, 124] on span "Select an option" at bounding box center [75, 121] width 7 height 7
click at [74, 124] on input "Select an option" at bounding box center [75, 121] width 7 height 7
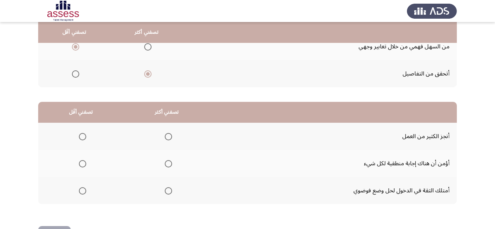
scroll to position [116, 0]
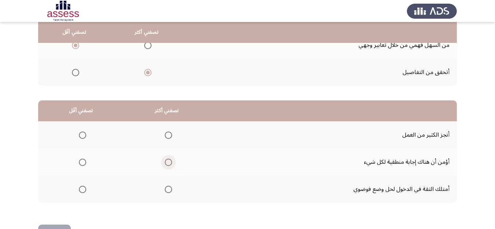
click at [170, 162] on span "Select an option" at bounding box center [168, 162] width 7 height 7
click at [170, 162] on input "Select an option" at bounding box center [168, 162] width 7 height 7
click at [168, 186] on span "Select an option" at bounding box center [168, 189] width 7 height 7
click at [168, 186] on input "Select an option" at bounding box center [168, 189] width 7 height 7
click at [82, 159] on span "Select an option" at bounding box center [82, 162] width 7 height 7
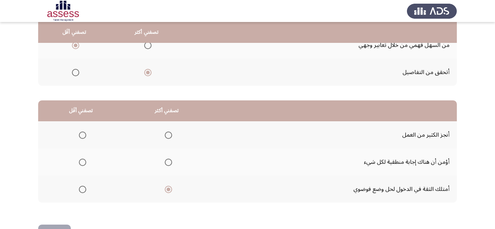
click at [82, 159] on input "Select an option" at bounding box center [82, 162] width 7 height 7
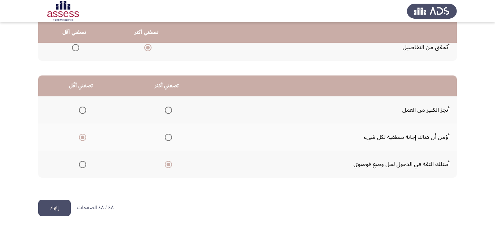
click at [50, 206] on button "إنهاء" at bounding box center [54, 208] width 33 height 17
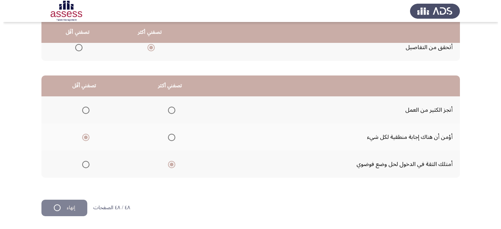
scroll to position [0, 0]
